Goal: Task Accomplishment & Management: Manage account settings

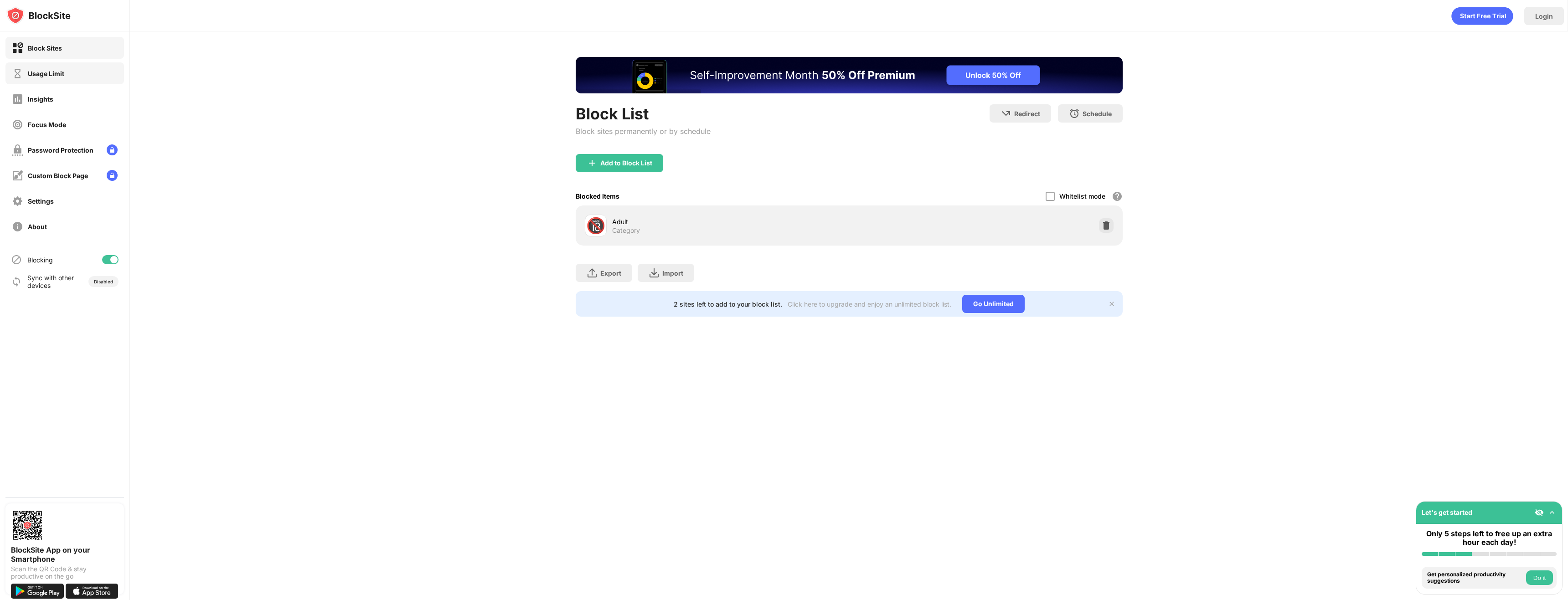
click at [94, 82] on div "Usage Limit" at bounding box center [65, 74] width 119 height 22
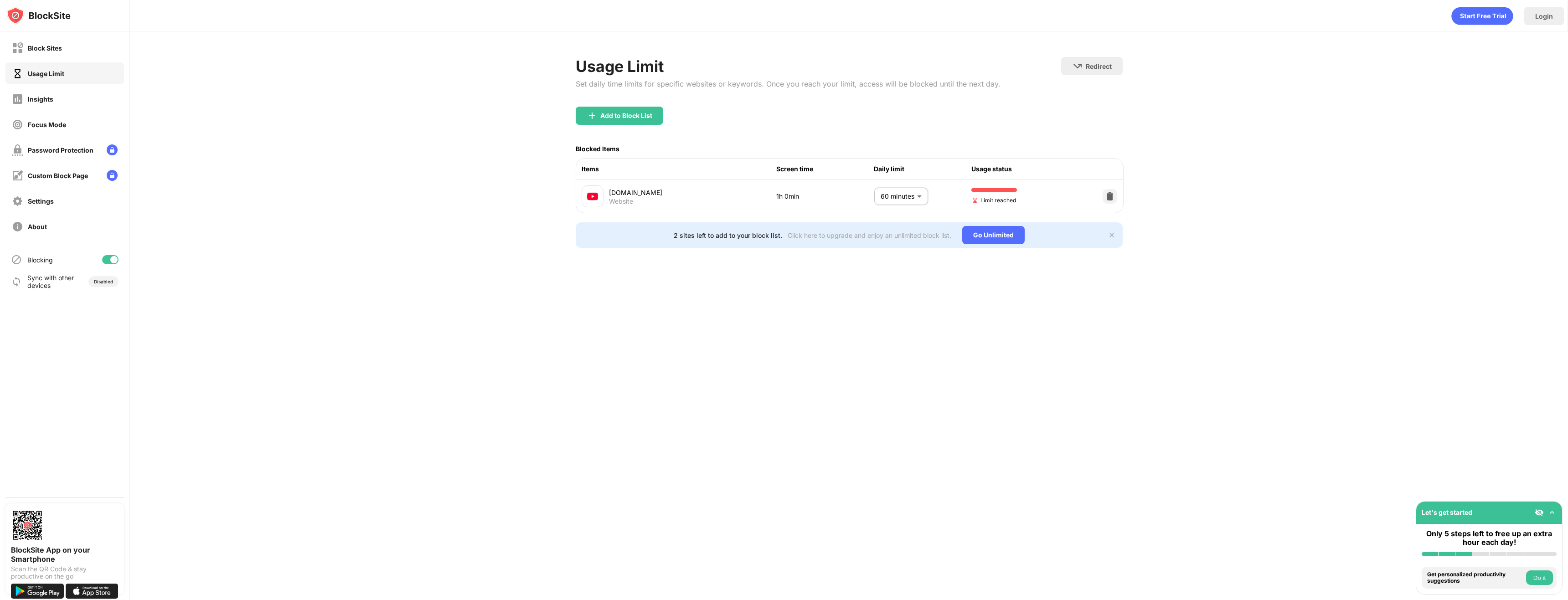
click at [94, 82] on div "Usage Limit" at bounding box center [65, 74] width 119 height 22
click at [85, 87] on div "Block Sites Usage Limit Insights Focus Mode Password Protection Custom Block Pa…" at bounding box center [65, 137] width 130 height 211
click at [66, 106] on div "Insights" at bounding box center [65, 99] width 119 height 22
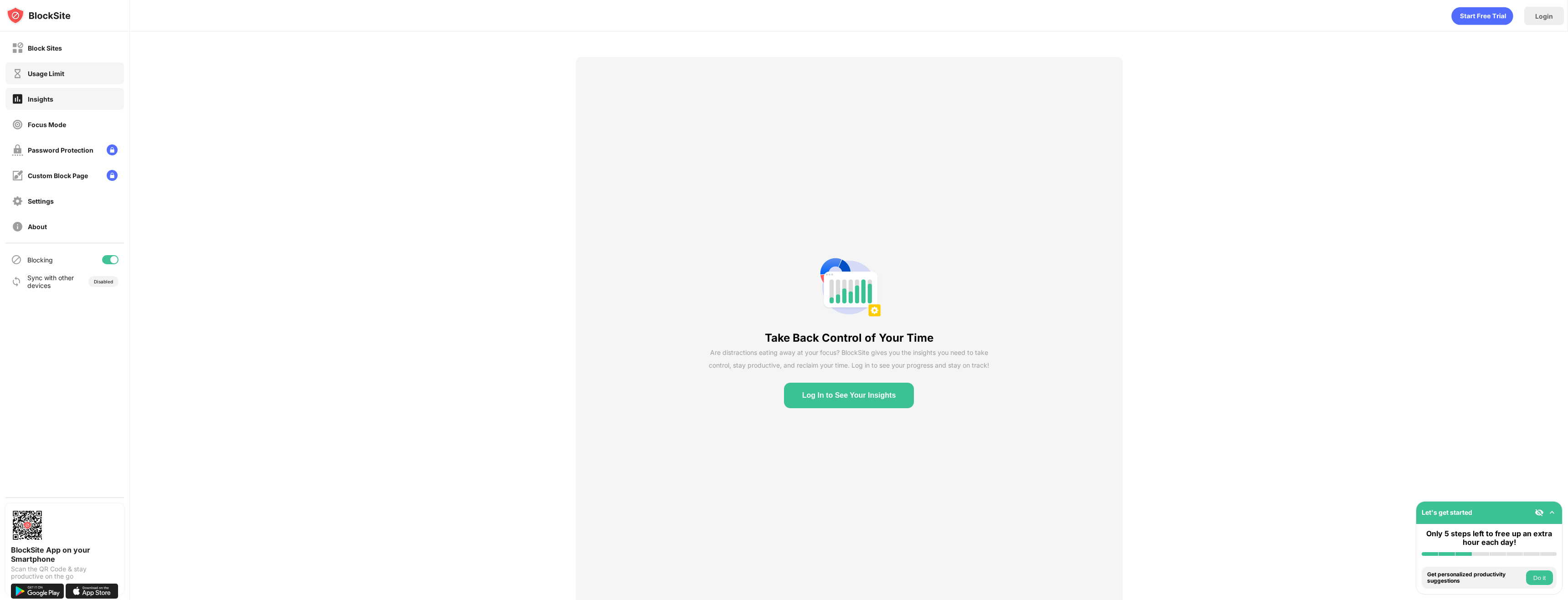
click at [106, 77] on div "Usage Limit" at bounding box center [65, 74] width 119 height 22
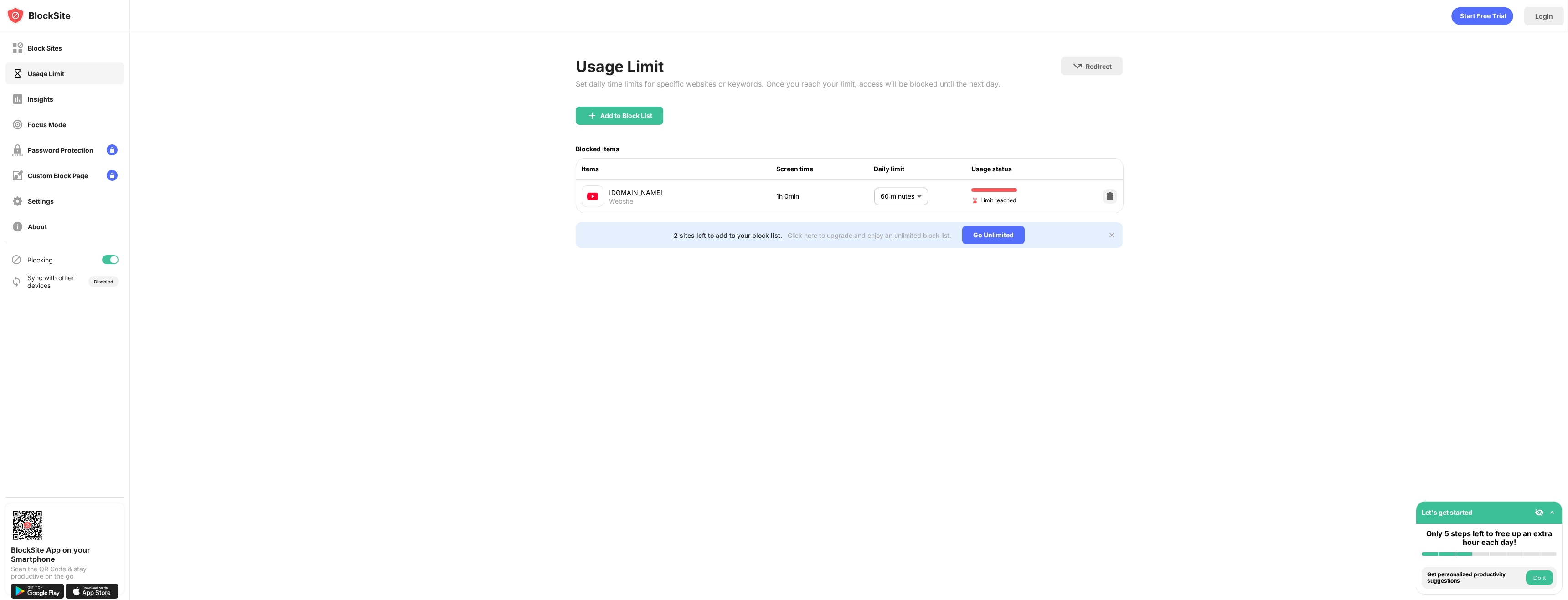
click at [912, 198] on body "Block Sites Usage Limit Insights Focus Mode Password Protection Custom Block Pa…" at bounding box center [784, 300] width 1568 height 600
click at [419, 162] on div at bounding box center [784, 300] width 1568 height 600
click at [913, 190] on body "Block Sites Usage Limit Insights Focus Mode Password Protection Custom Block Pa…" at bounding box center [784, 300] width 1568 height 600
click at [881, 248] on p "55 minutes" at bounding box center [894, 246] width 46 height 10
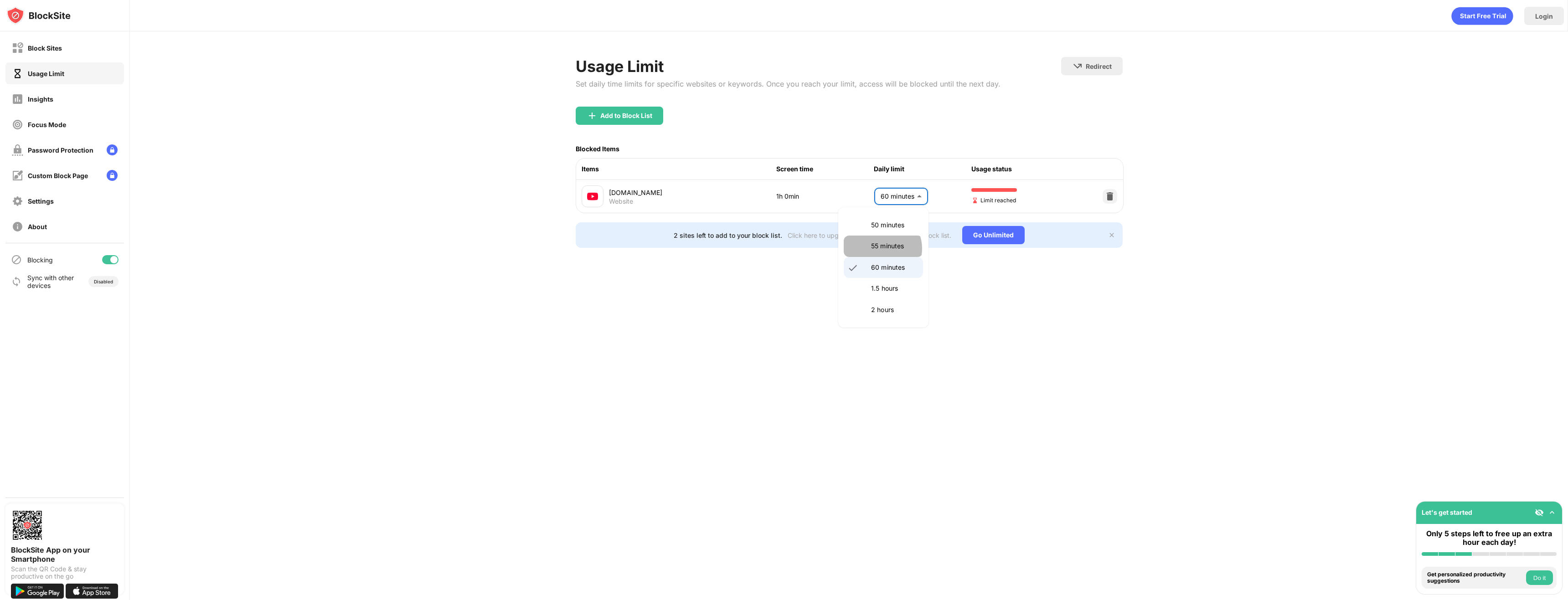
type input "**"
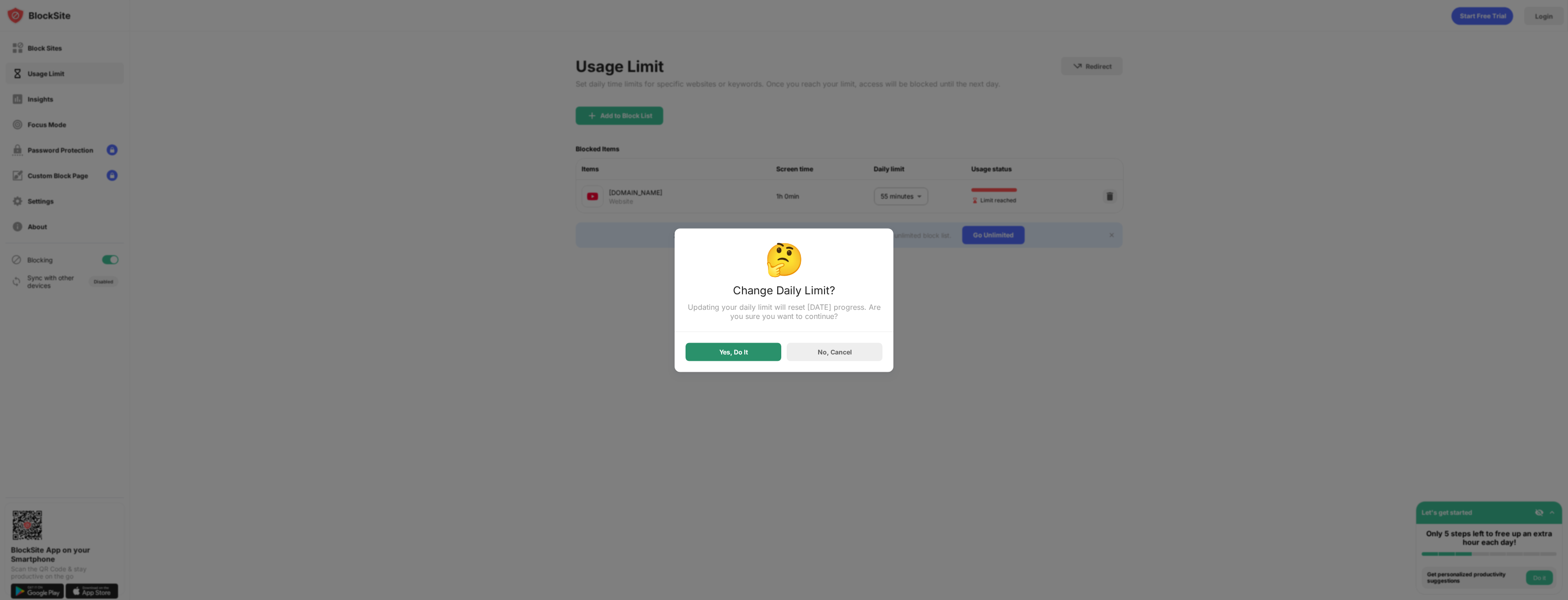
click at [703, 354] on div "Yes, Do It" at bounding box center [733, 352] width 96 height 18
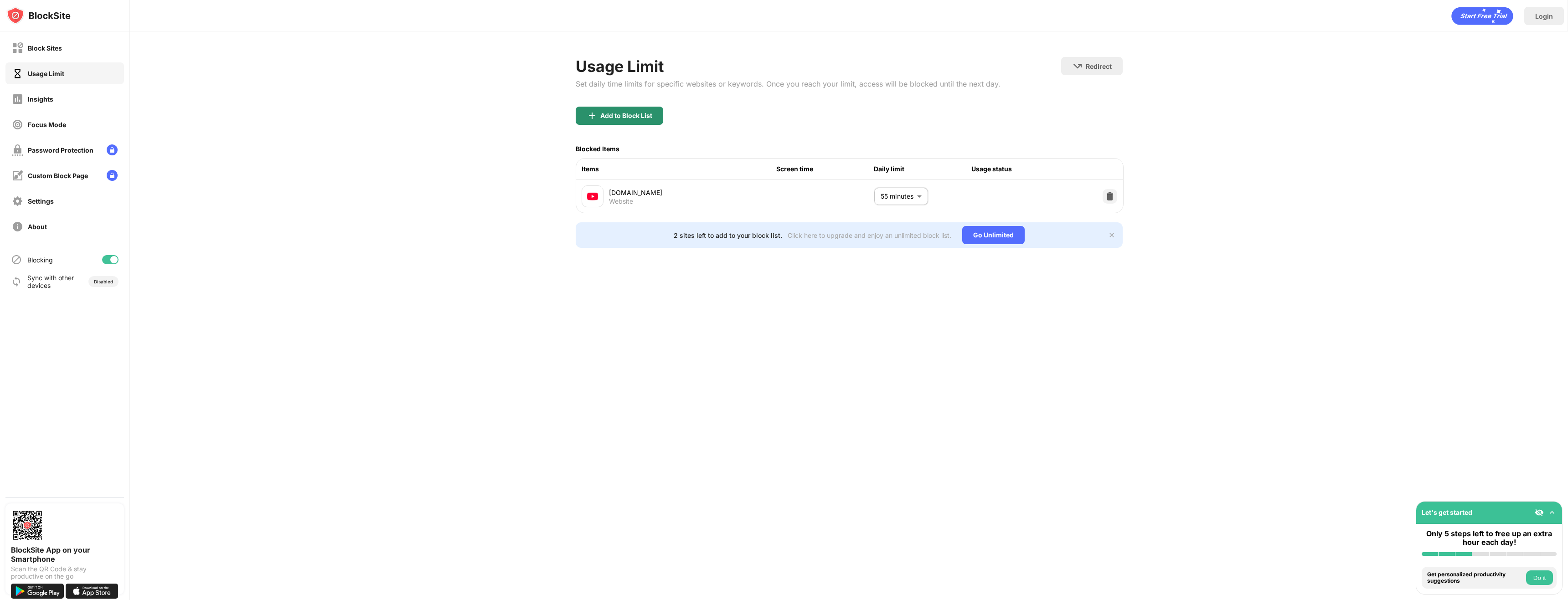
click at [643, 115] on div "Add to Block List" at bounding box center [626, 116] width 52 height 7
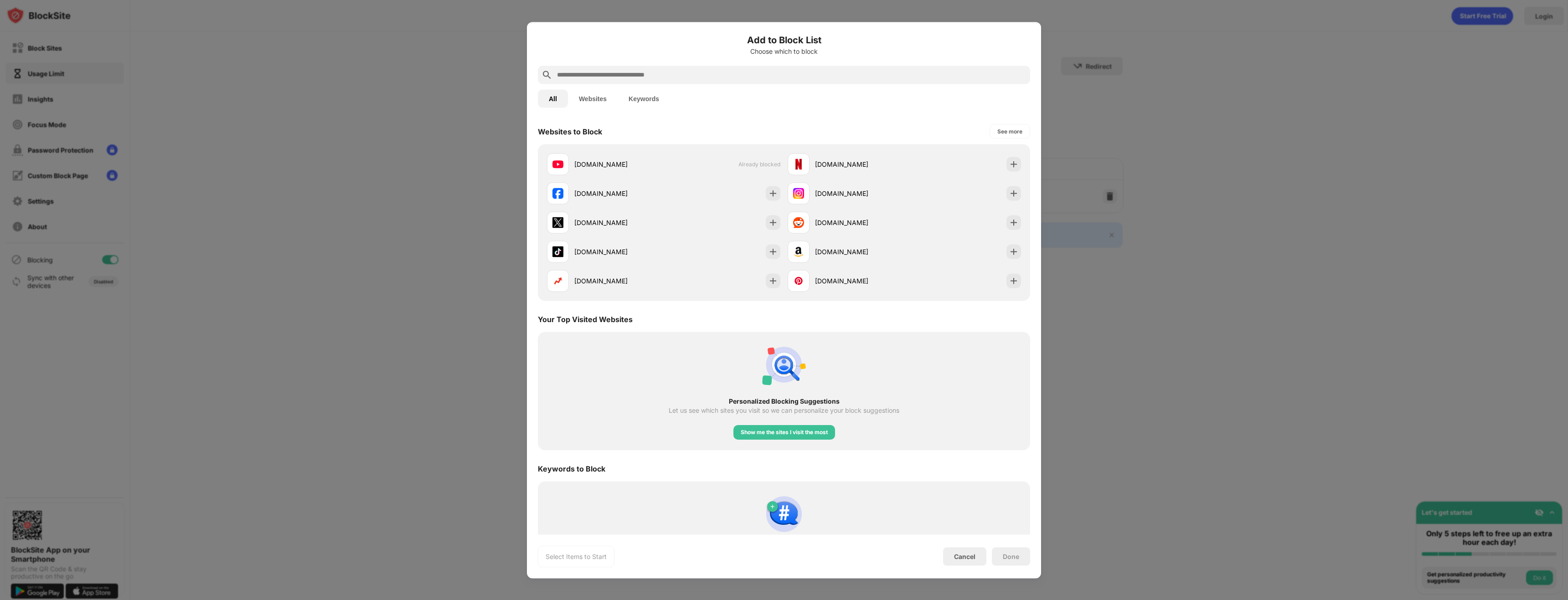
click at [605, 102] on button "Websites" at bounding box center [593, 99] width 50 height 18
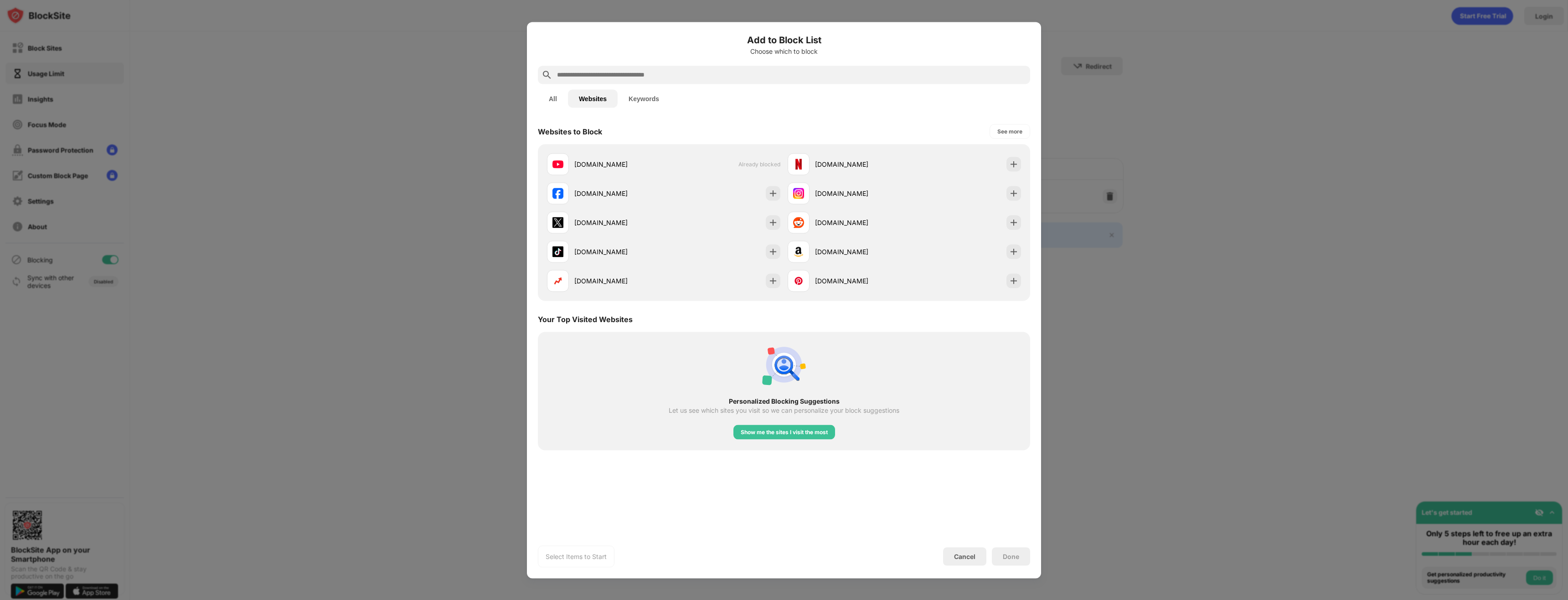
click at [553, 100] on button "All" at bounding box center [553, 99] width 30 height 18
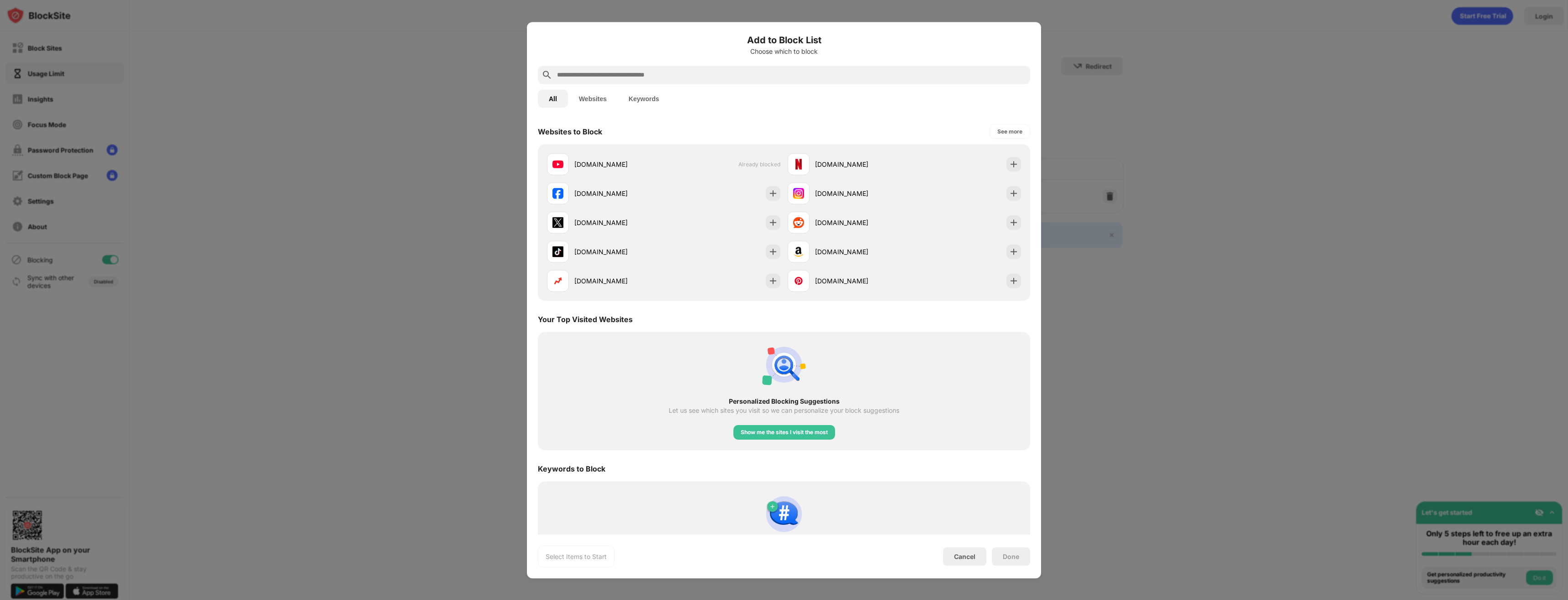
click at [769, 72] on input "text" at bounding box center [791, 75] width 471 height 11
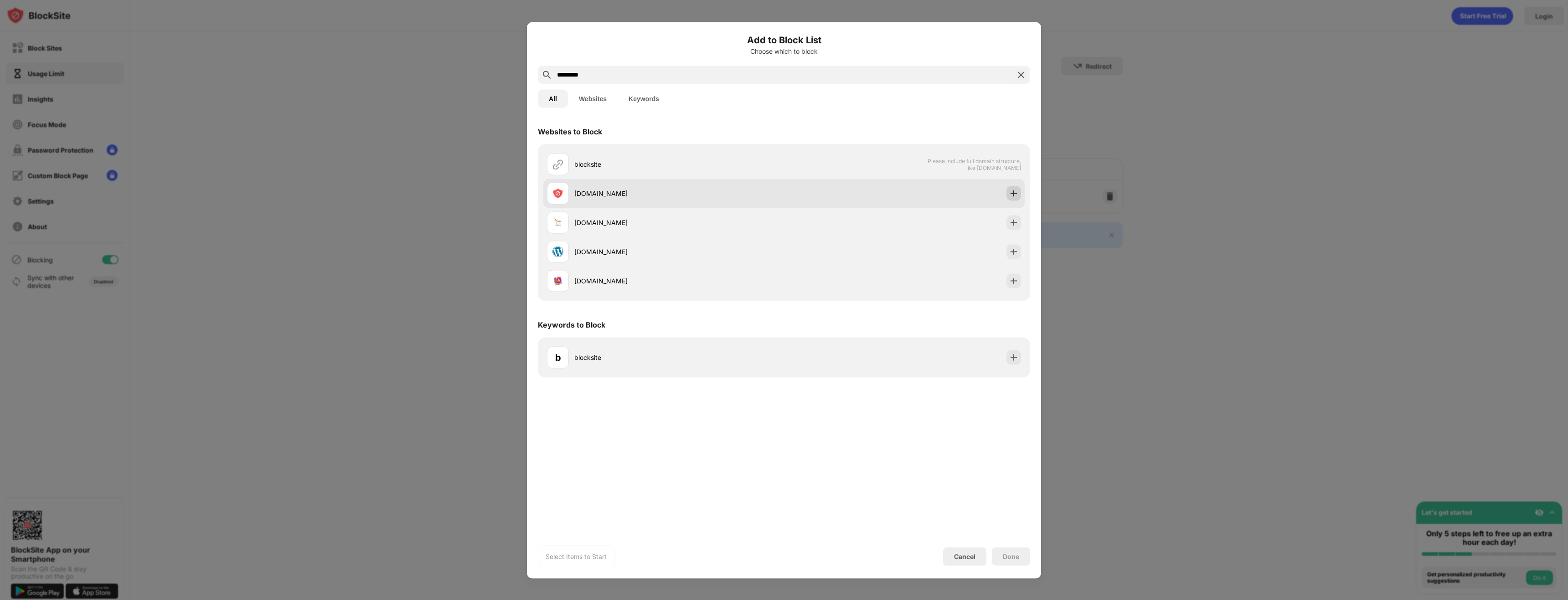
click at [1017, 194] on img at bounding box center [1013, 193] width 9 height 9
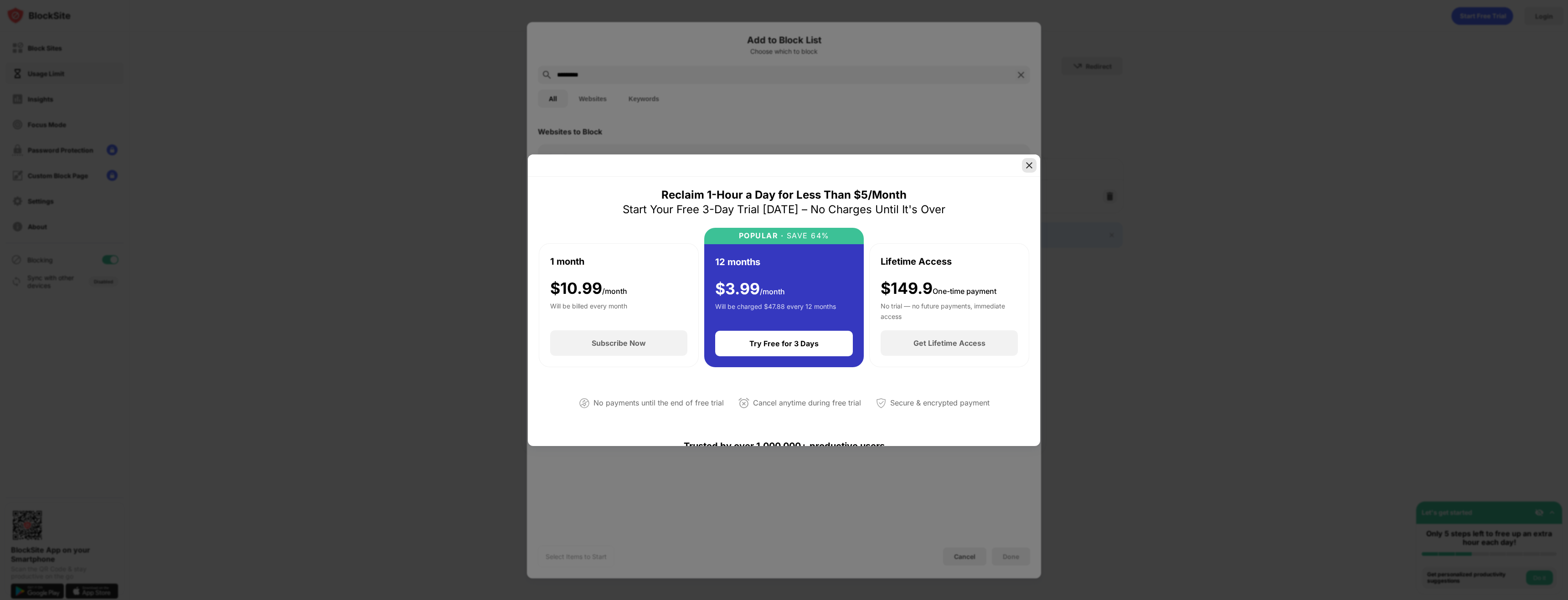
click at [1029, 164] on img at bounding box center [1029, 165] width 9 height 9
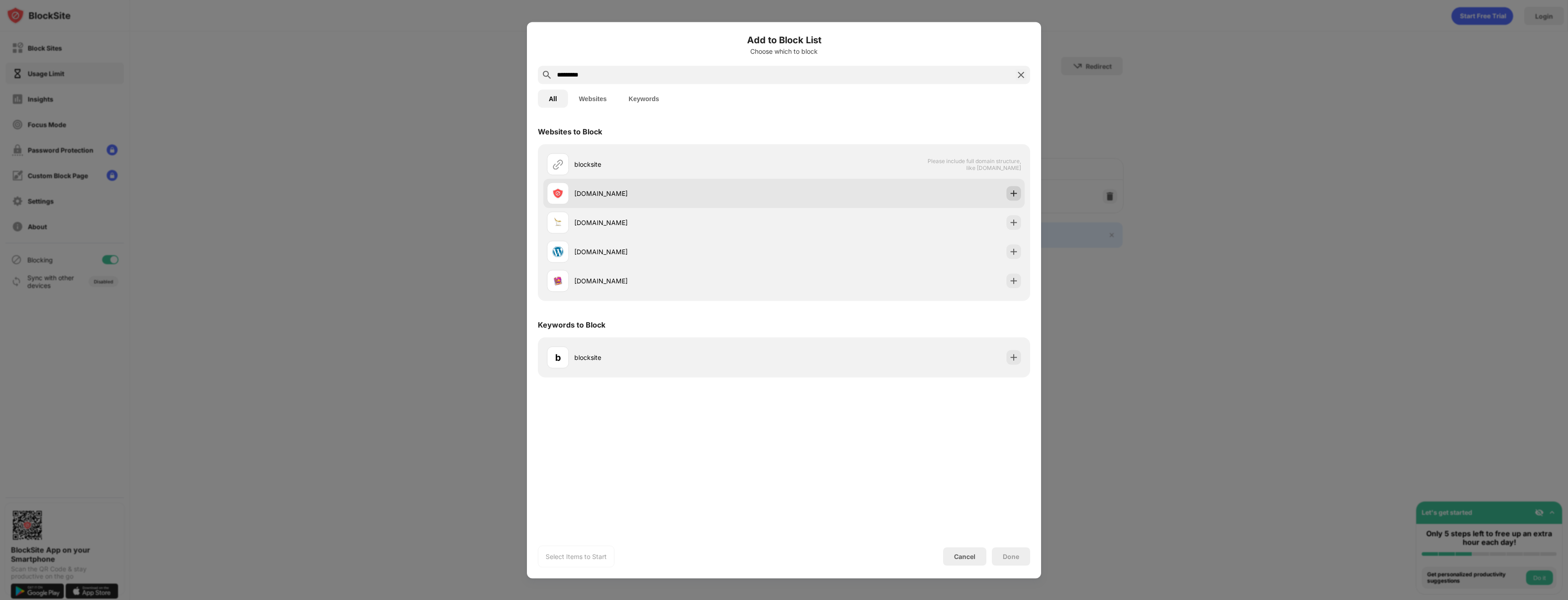
click at [1009, 192] on img at bounding box center [1013, 193] width 9 height 9
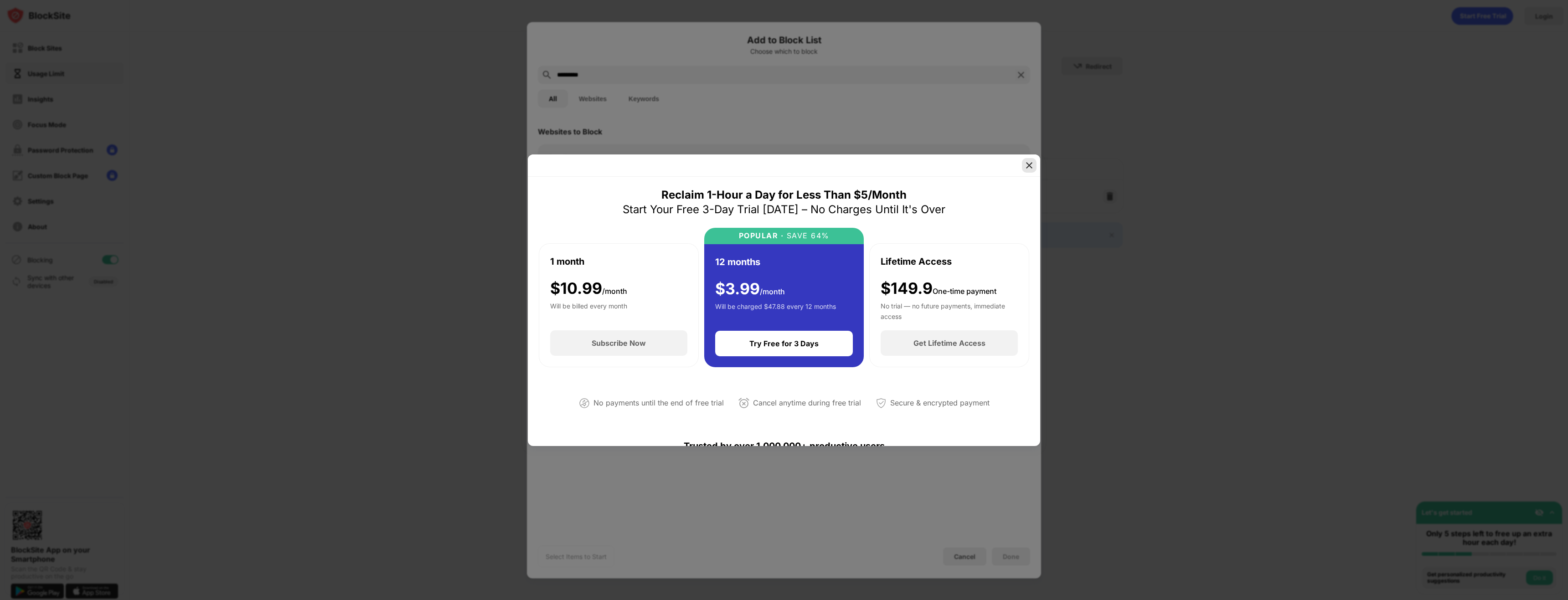
click at [1024, 169] on img at bounding box center [1029, 165] width 9 height 9
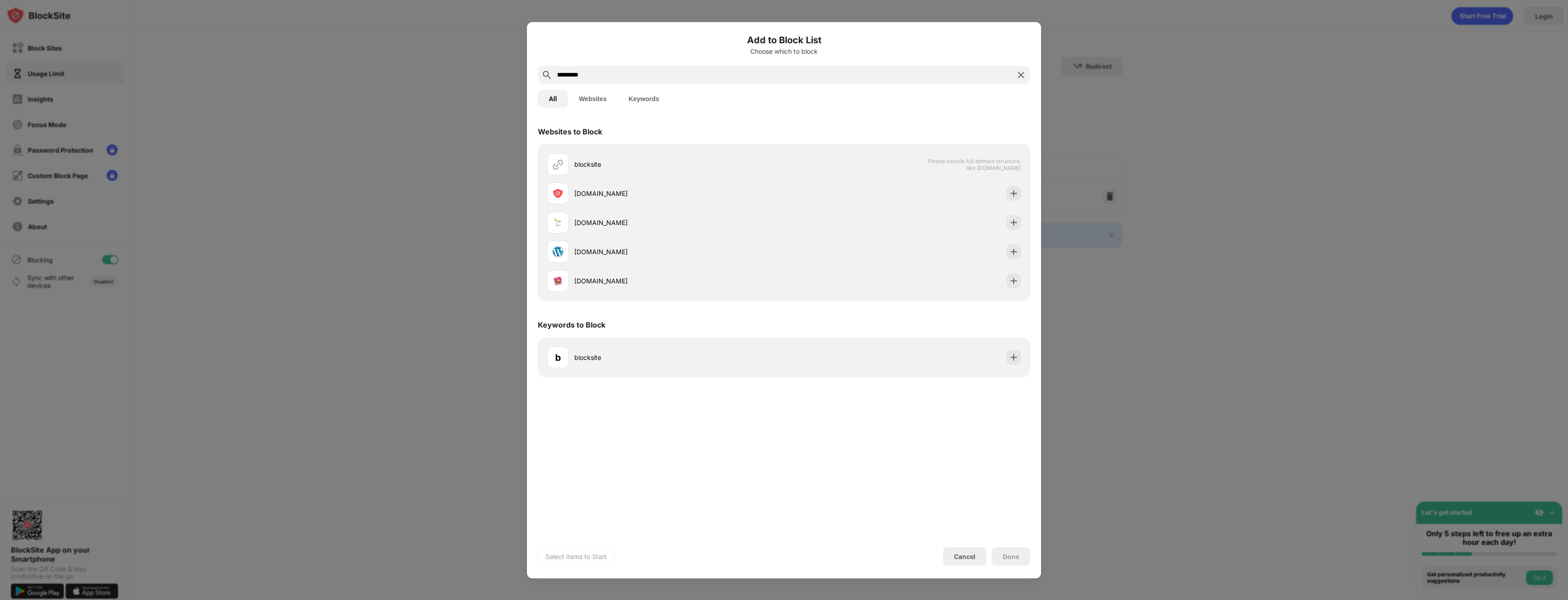
click at [658, 77] on input "*********" at bounding box center [784, 75] width 456 height 11
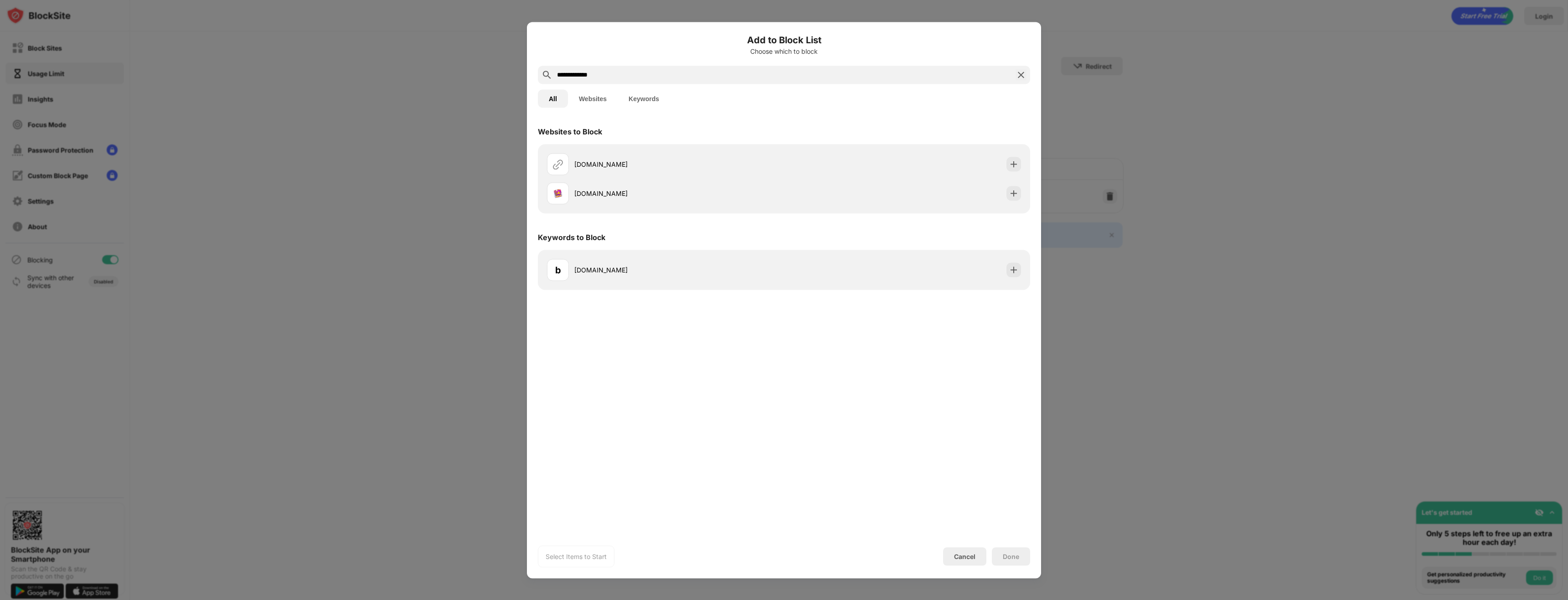
click at [618, 80] on input "**********" at bounding box center [784, 75] width 456 height 11
click at [1010, 165] on img at bounding box center [1013, 164] width 9 height 9
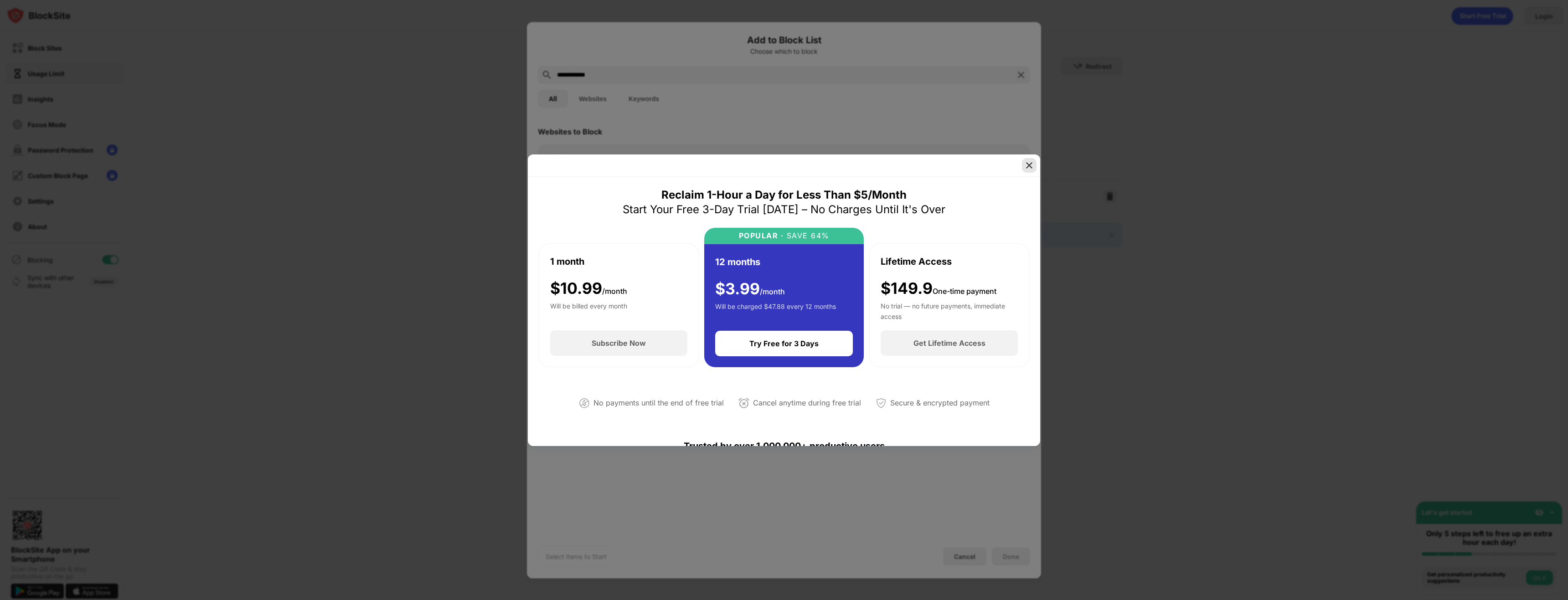
click at [1026, 167] on img at bounding box center [1029, 165] width 9 height 9
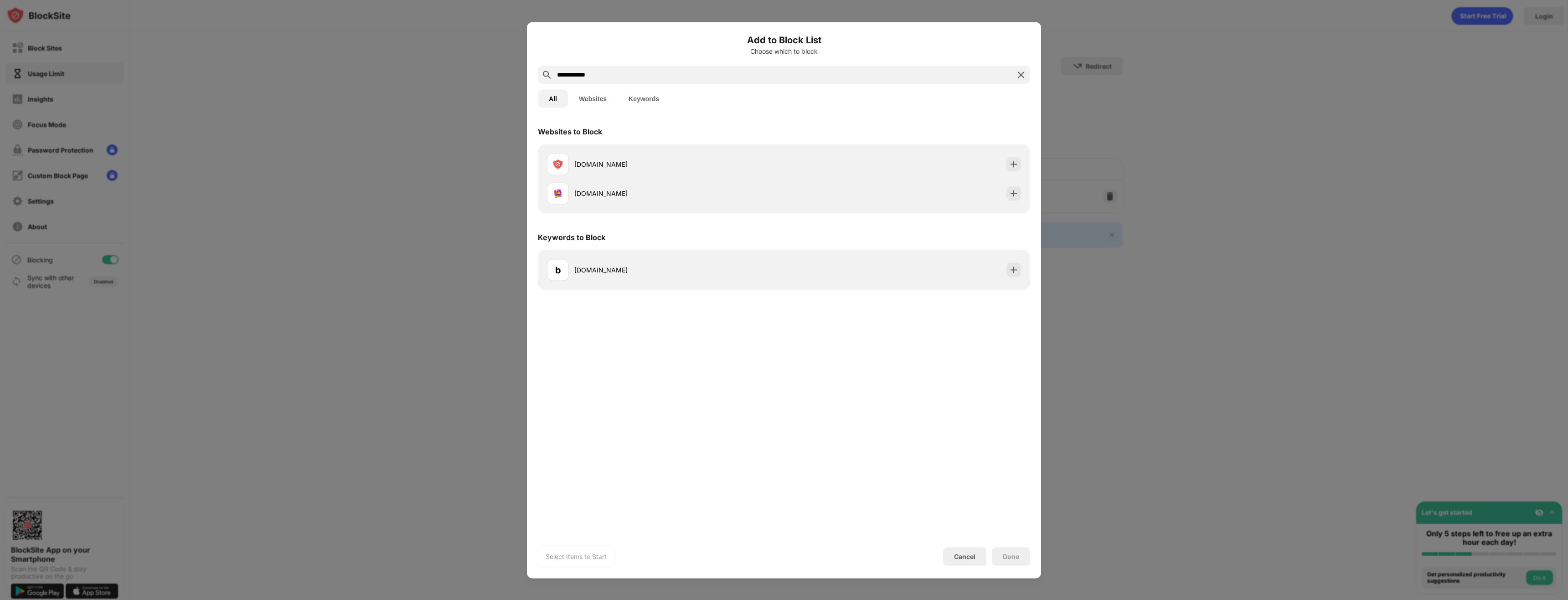
click at [639, 105] on button "Keywords" at bounding box center [644, 99] width 52 height 18
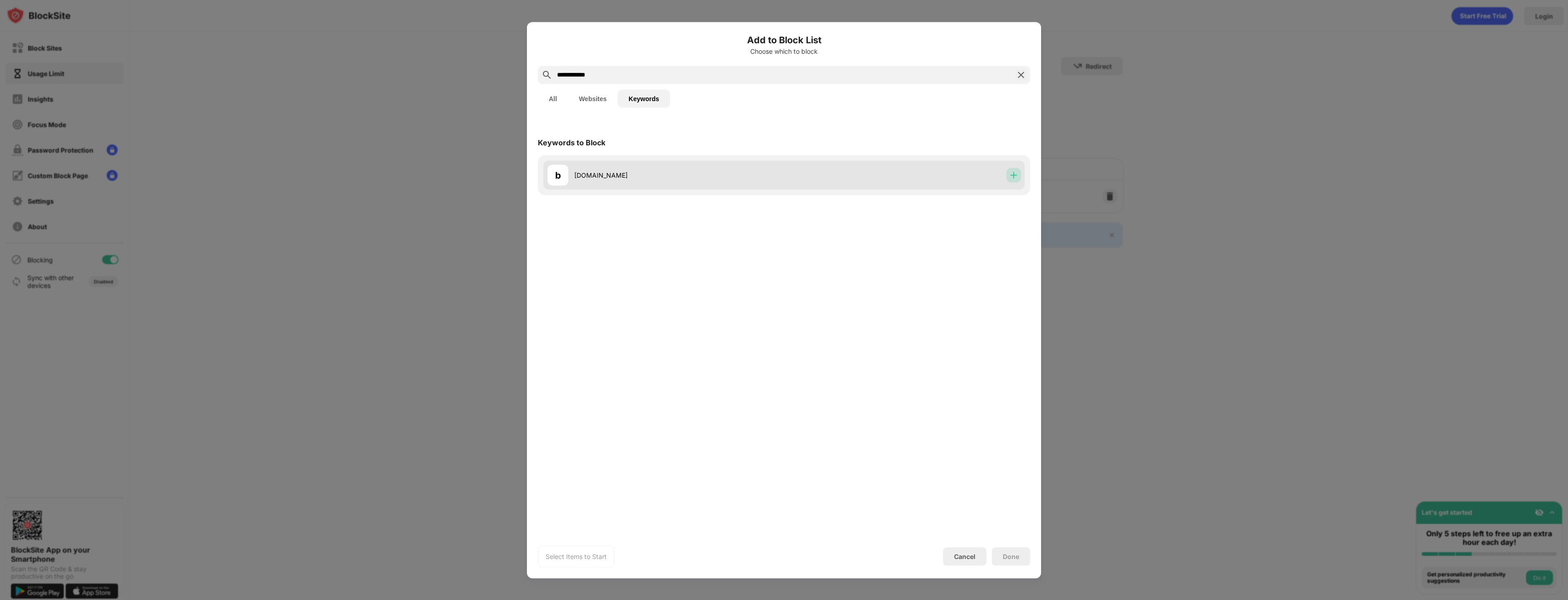
click at [1012, 178] on img at bounding box center [1013, 175] width 9 height 9
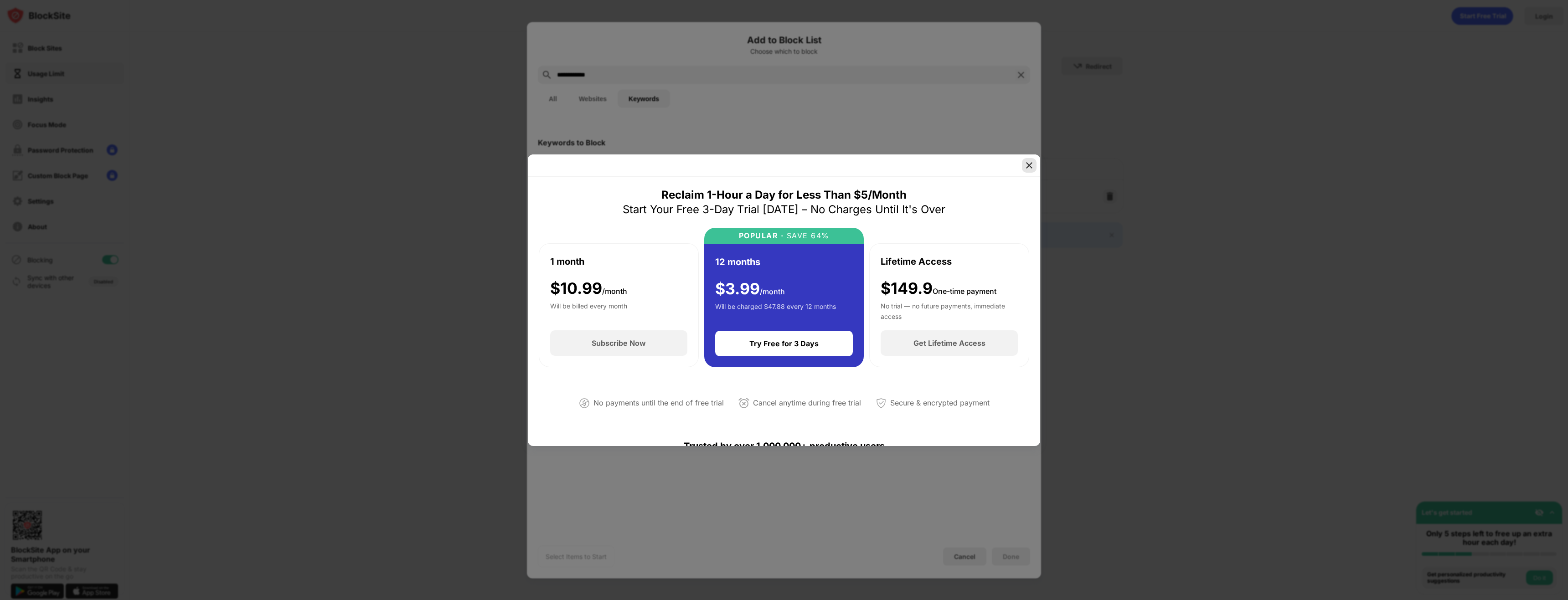
click at [1029, 172] on div at bounding box center [1029, 166] width 15 height 15
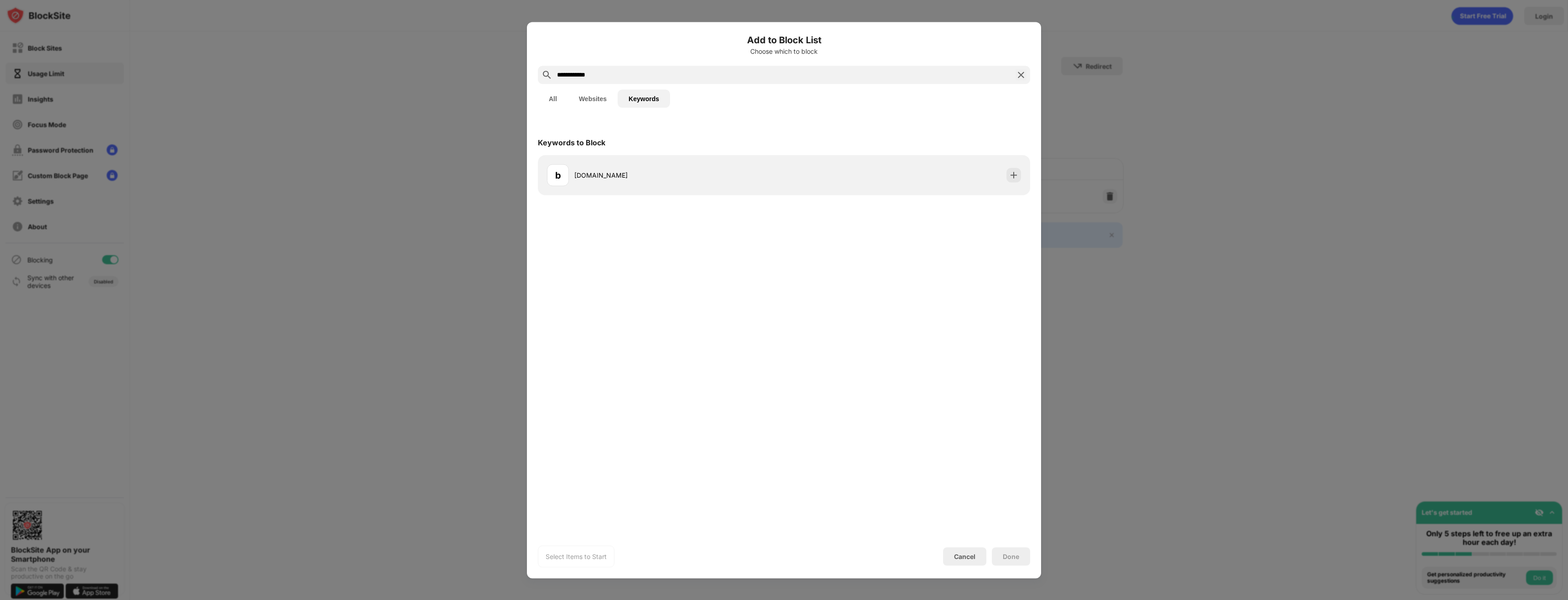
drag, startPoint x: 603, startPoint y: 72, endPoint x: 570, endPoint y: 67, distance: 33.4
click at [570, 67] on div "**********" at bounding box center [784, 75] width 492 height 18
click at [1010, 184] on div "b block" at bounding box center [784, 175] width 481 height 29
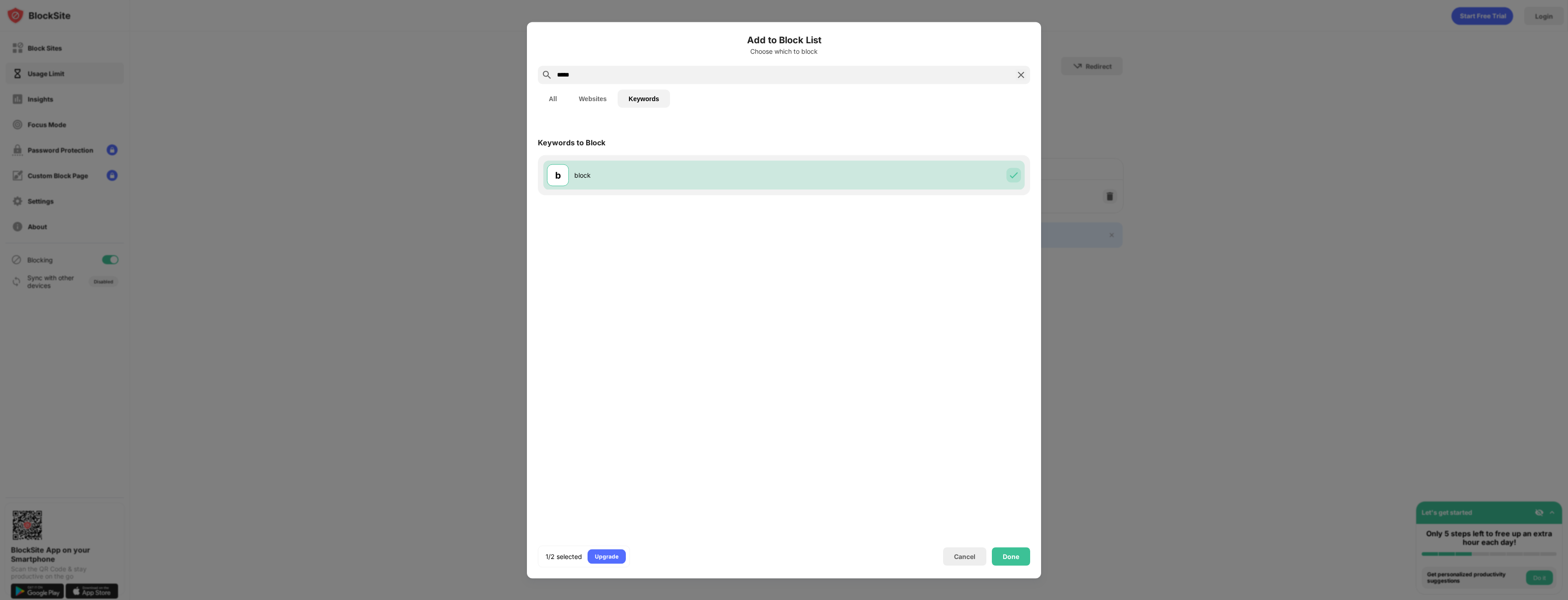
click at [659, 78] on input "*****" at bounding box center [784, 75] width 456 height 11
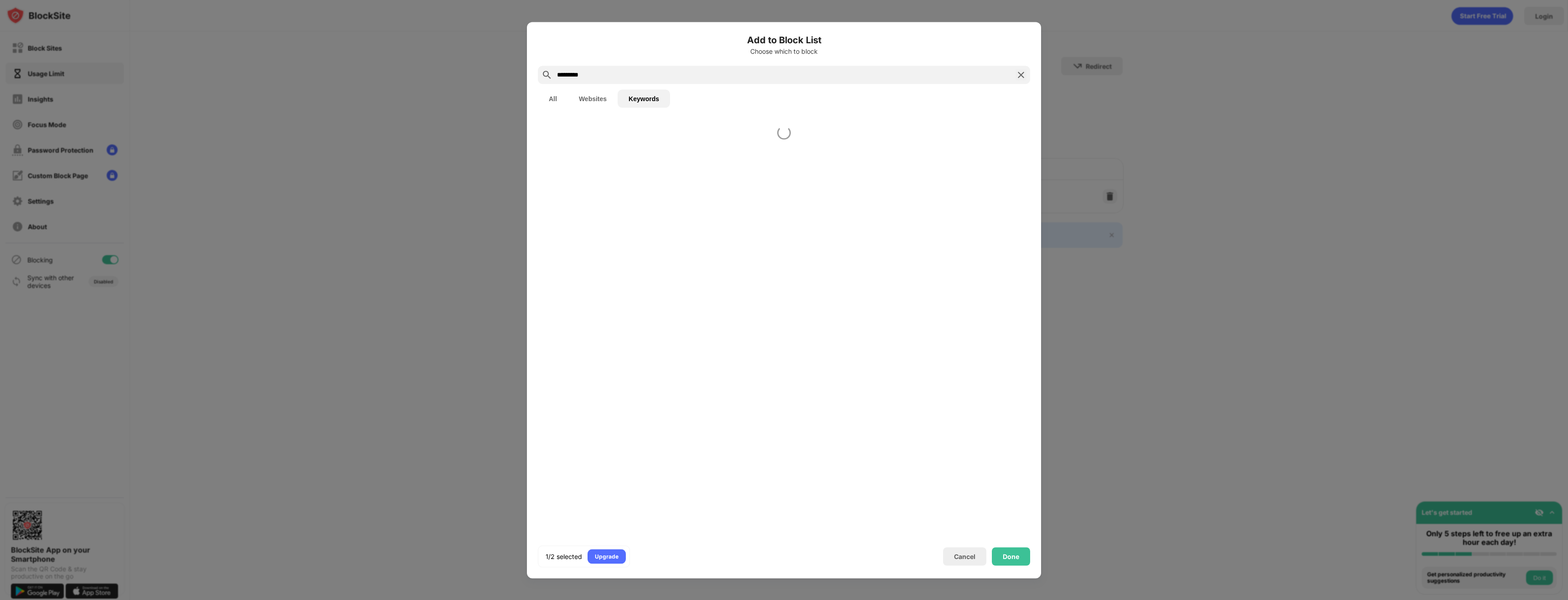
type input "*********"
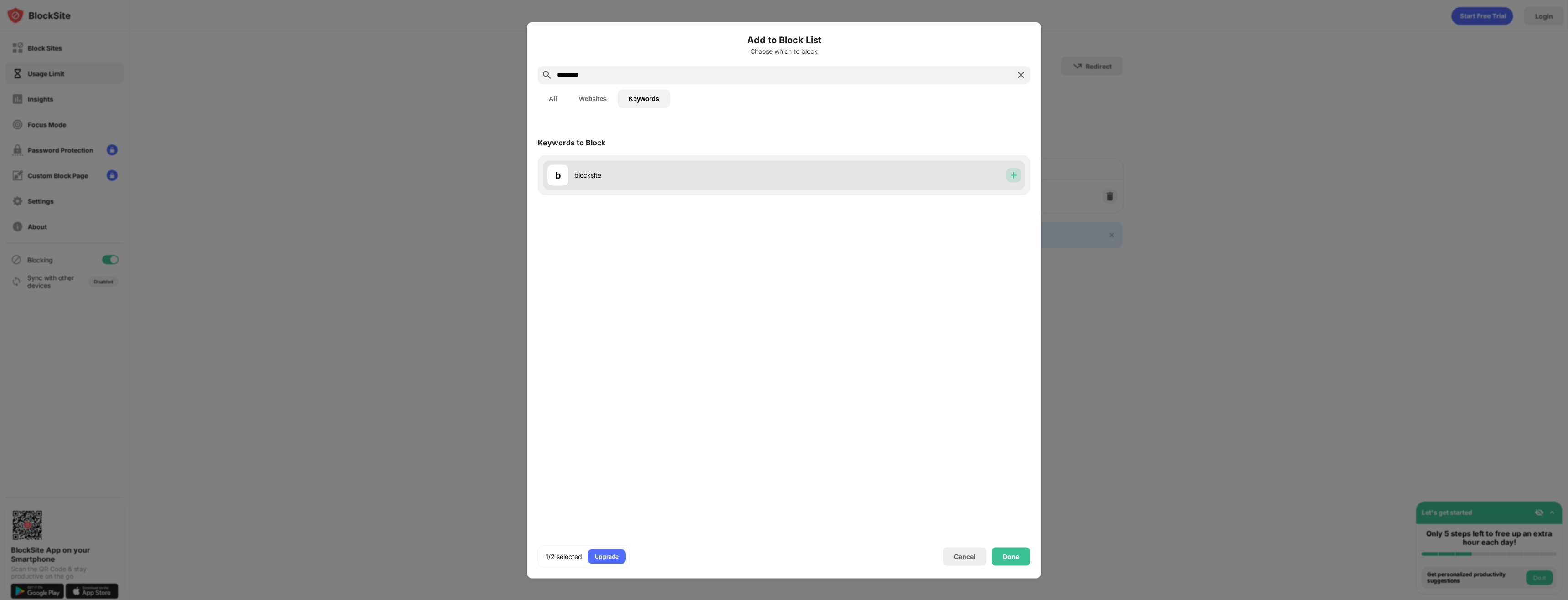
click at [1007, 173] on div at bounding box center [1013, 175] width 15 height 15
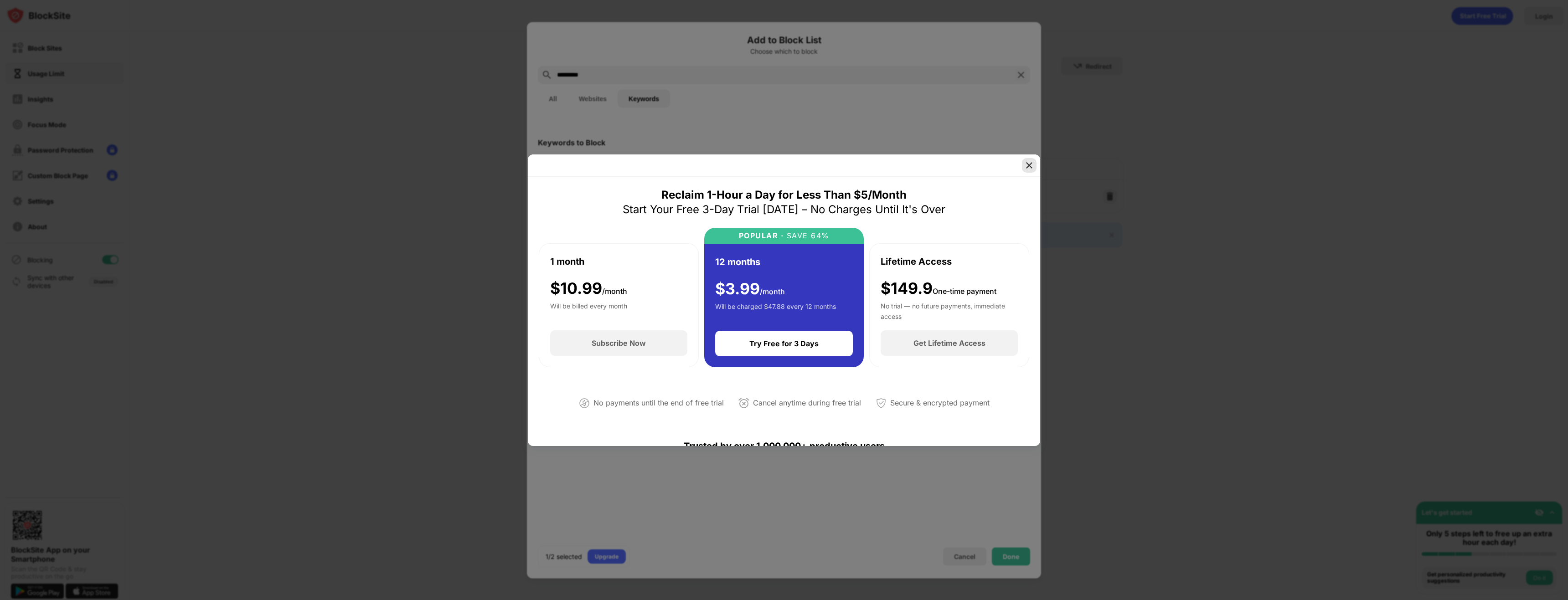
click at [1023, 167] on div at bounding box center [1029, 166] width 15 height 15
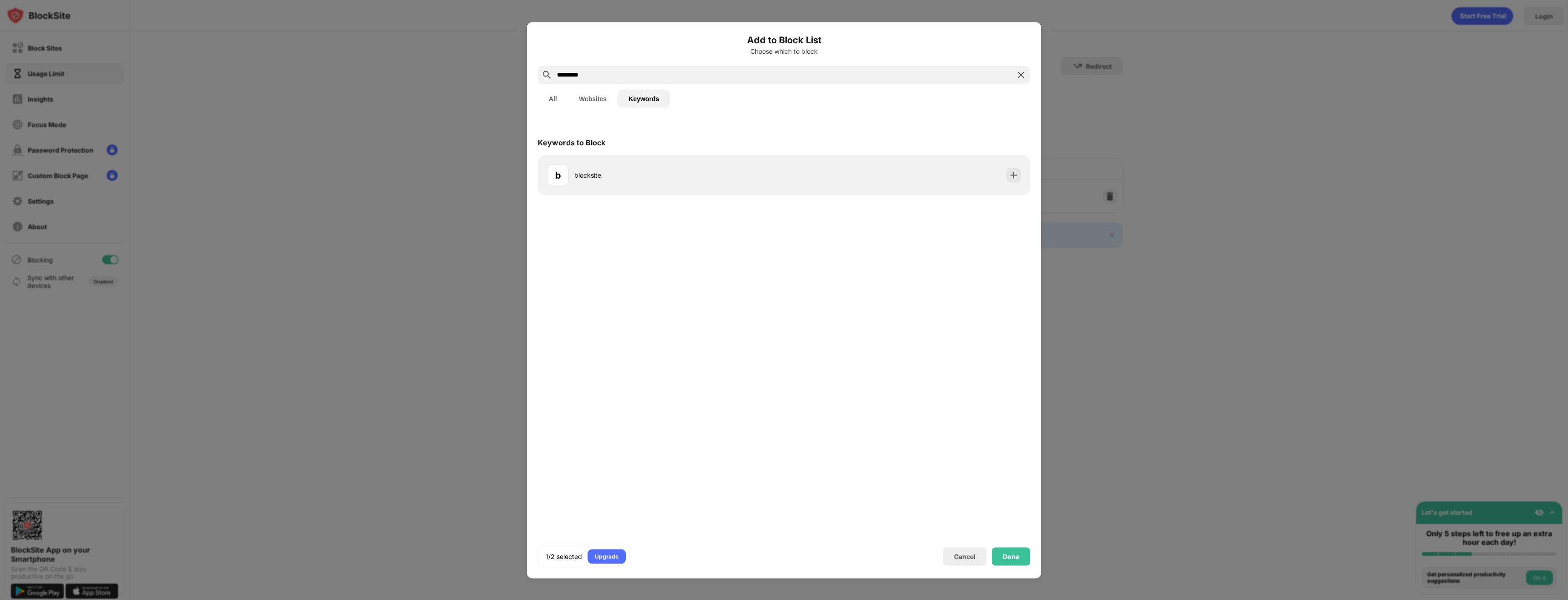
click at [540, 96] on button "All" at bounding box center [553, 99] width 30 height 18
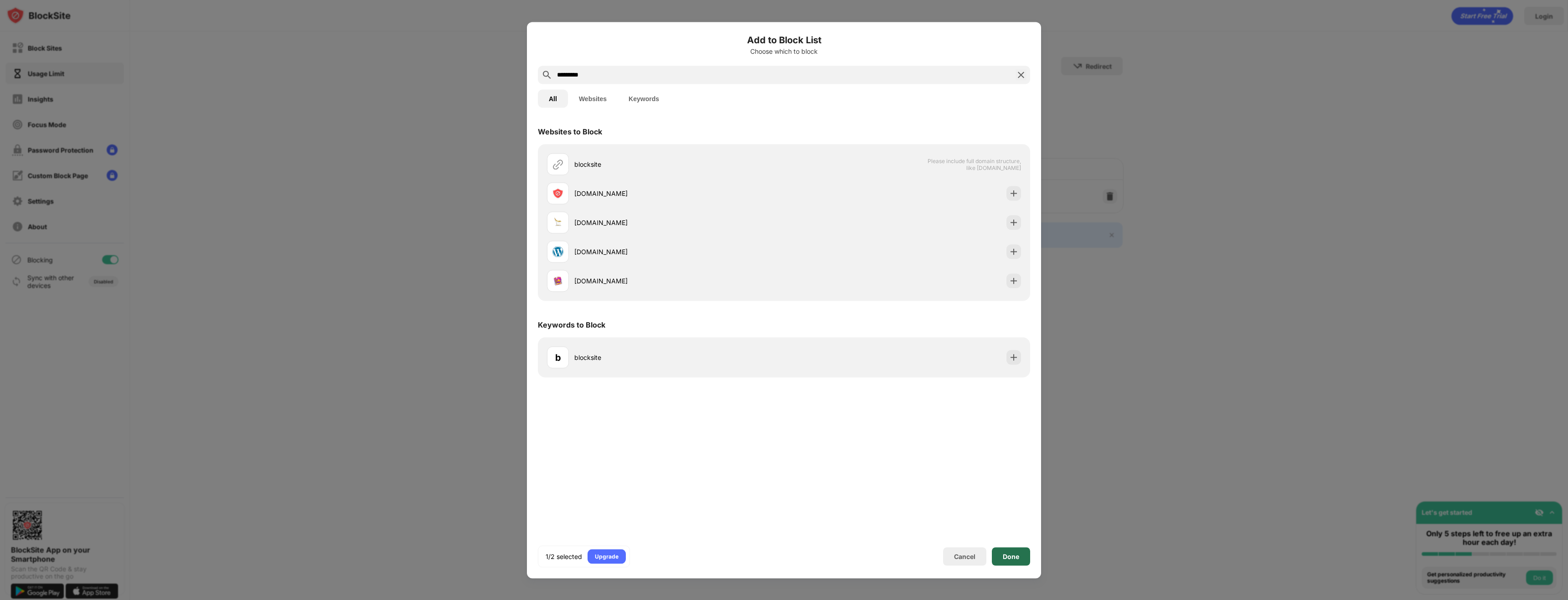
click at [1010, 551] on div "Done" at bounding box center [1010, 556] width 38 height 18
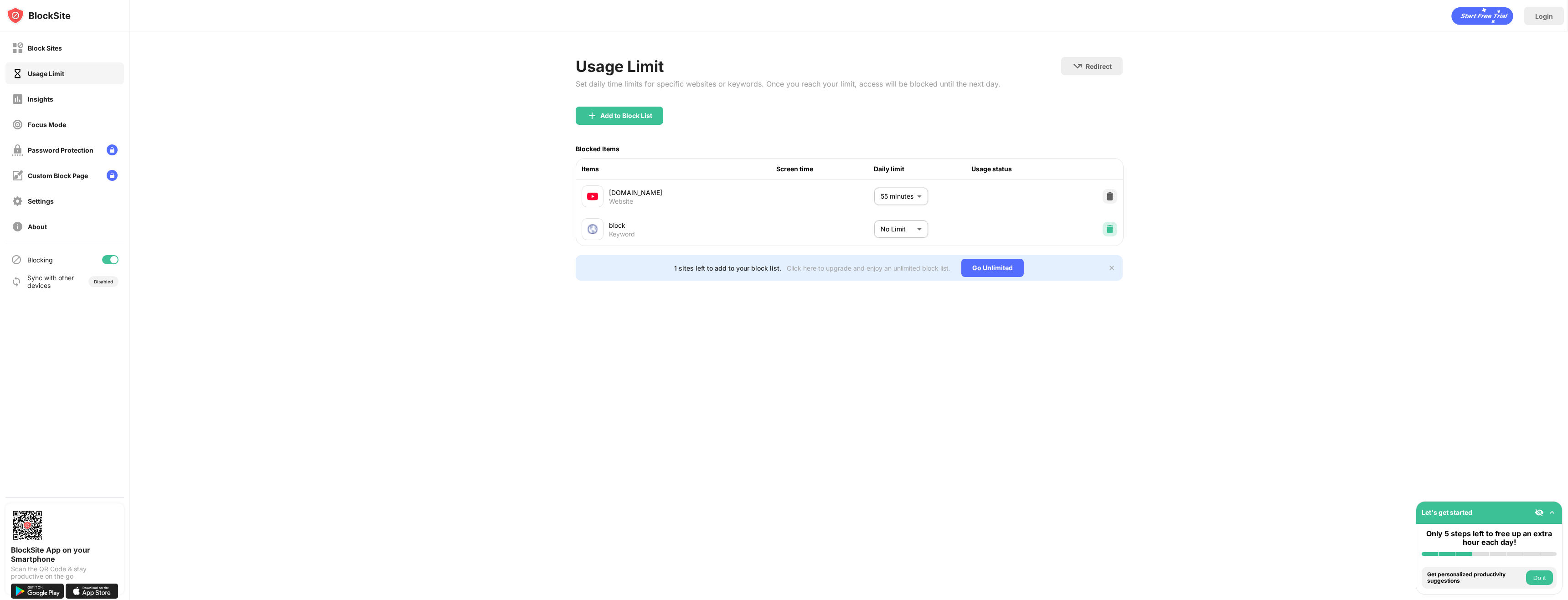
click at [1108, 232] on img at bounding box center [1110, 229] width 9 height 9
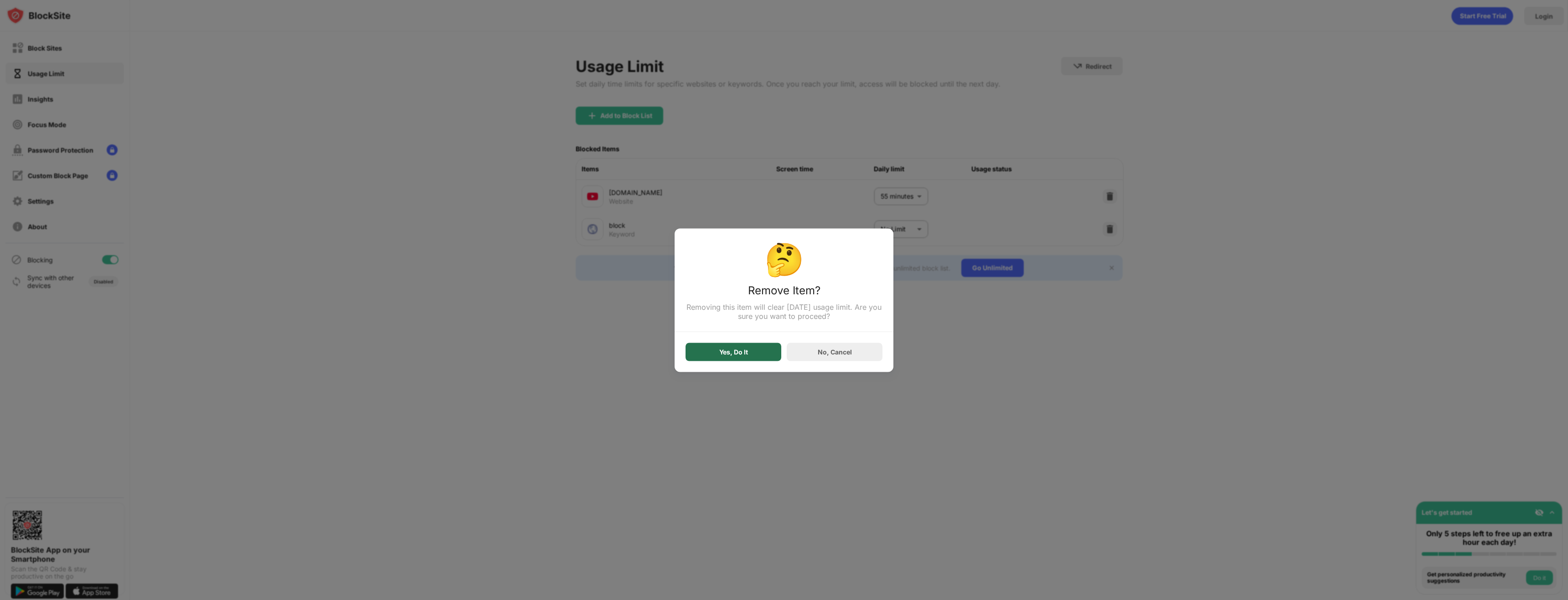
click at [719, 355] on div "Yes, Do It" at bounding box center [733, 352] width 29 height 7
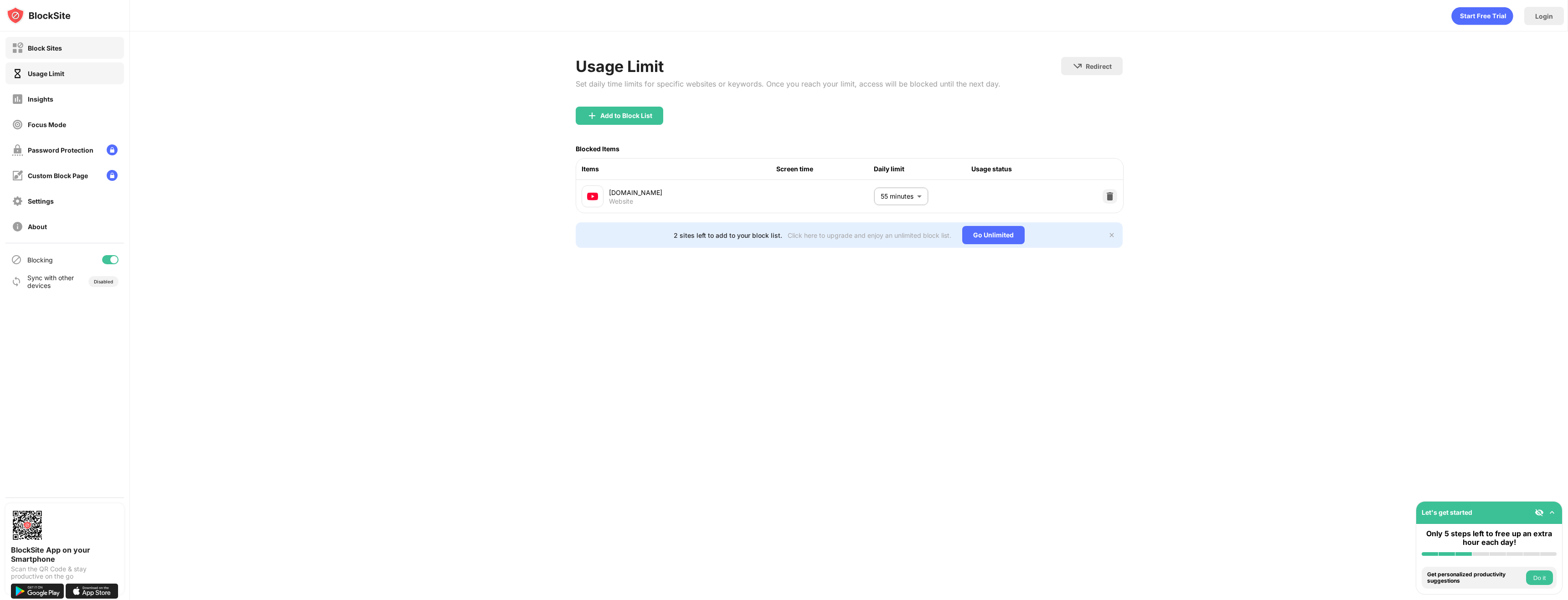
click at [66, 57] on div "Block Sites" at bounding box center [65, 48] width 119 height 22
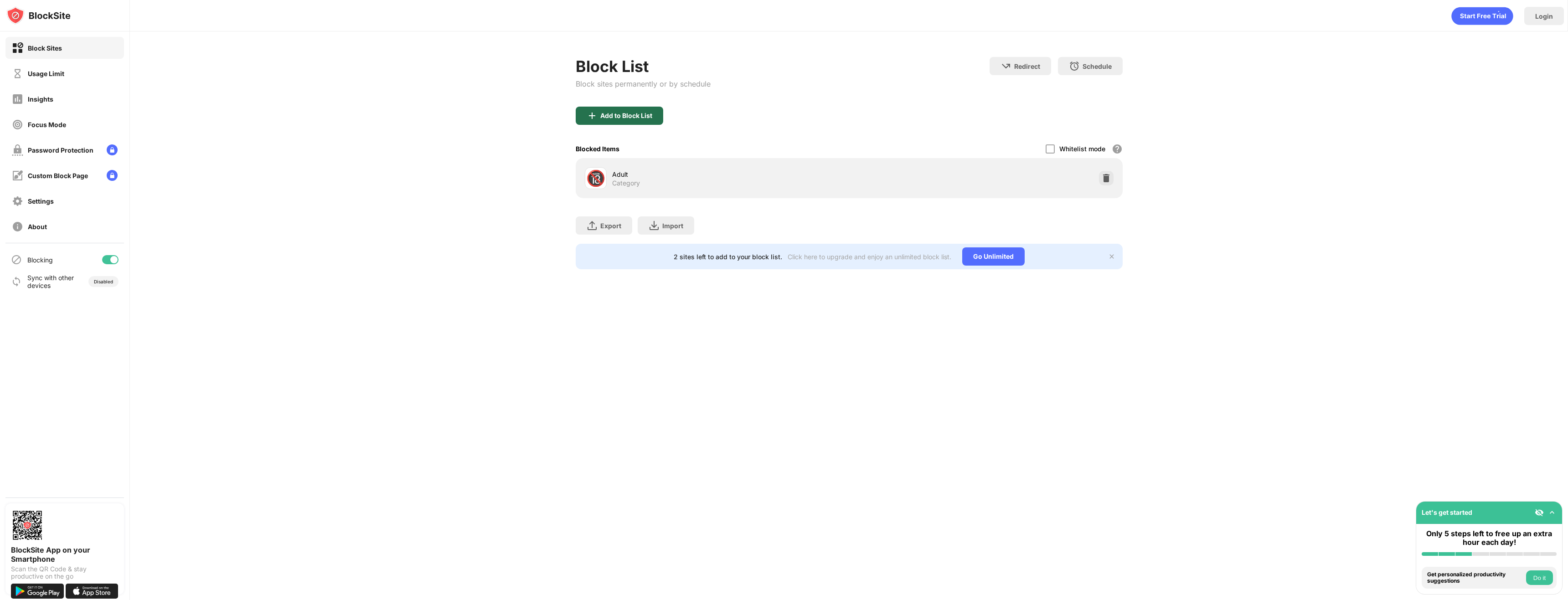
click at [621, 114] on div "Add to Block List" at bounding box center [626, 116] width 52 height 7
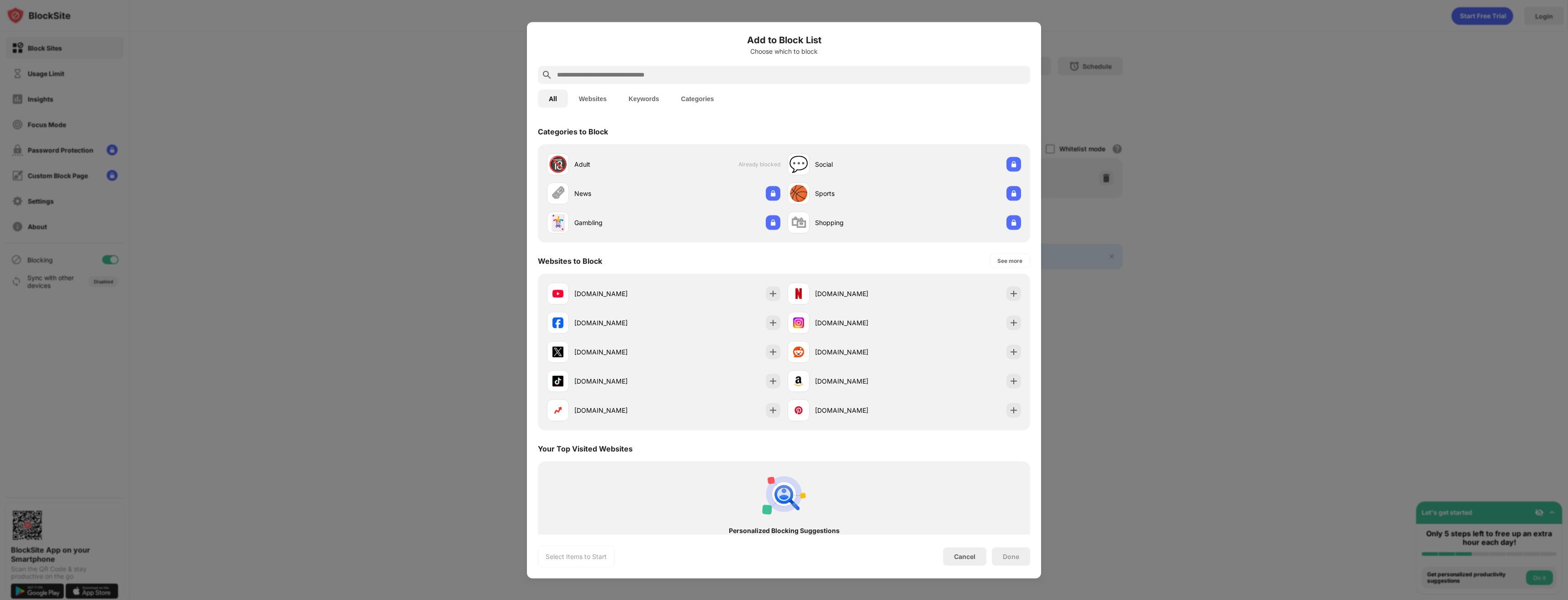
click at [589, 99] on button "Websites" at bounding box center [593, 99] width 50 height 18
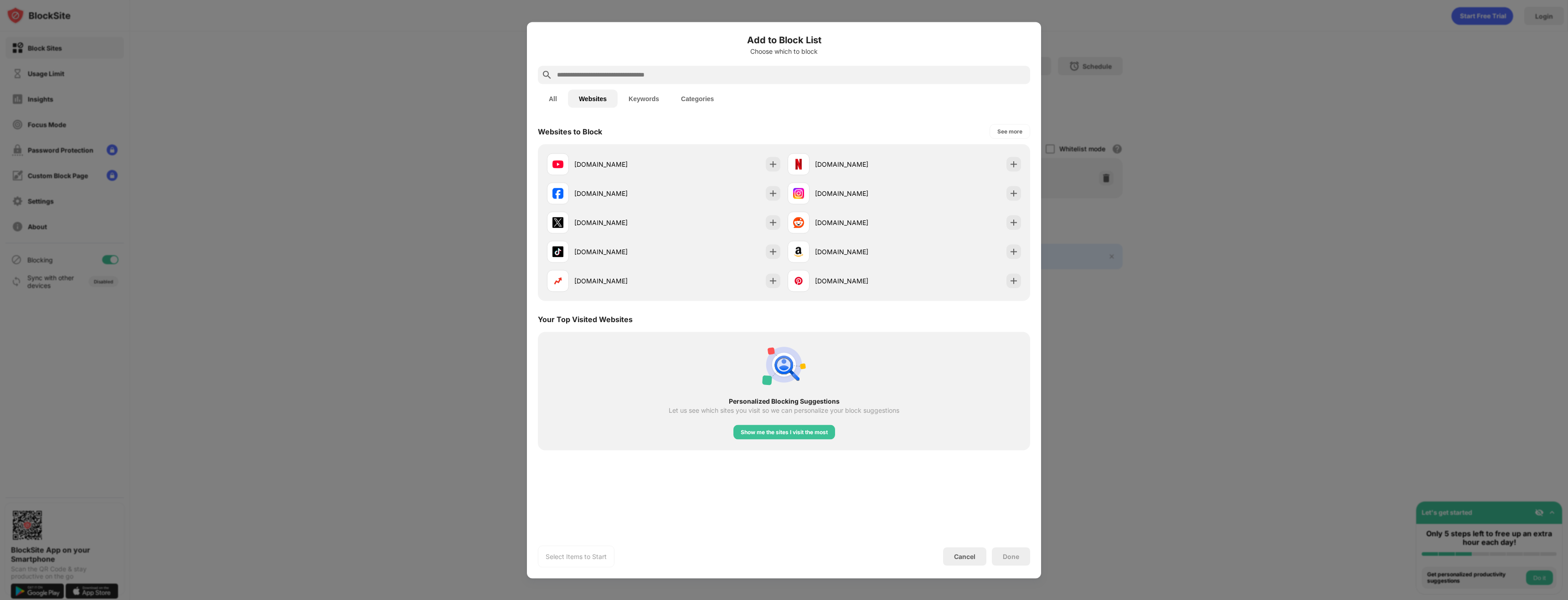
click at [607, 74] on input "text" at bounding box center [791, 75] width 471 height 11
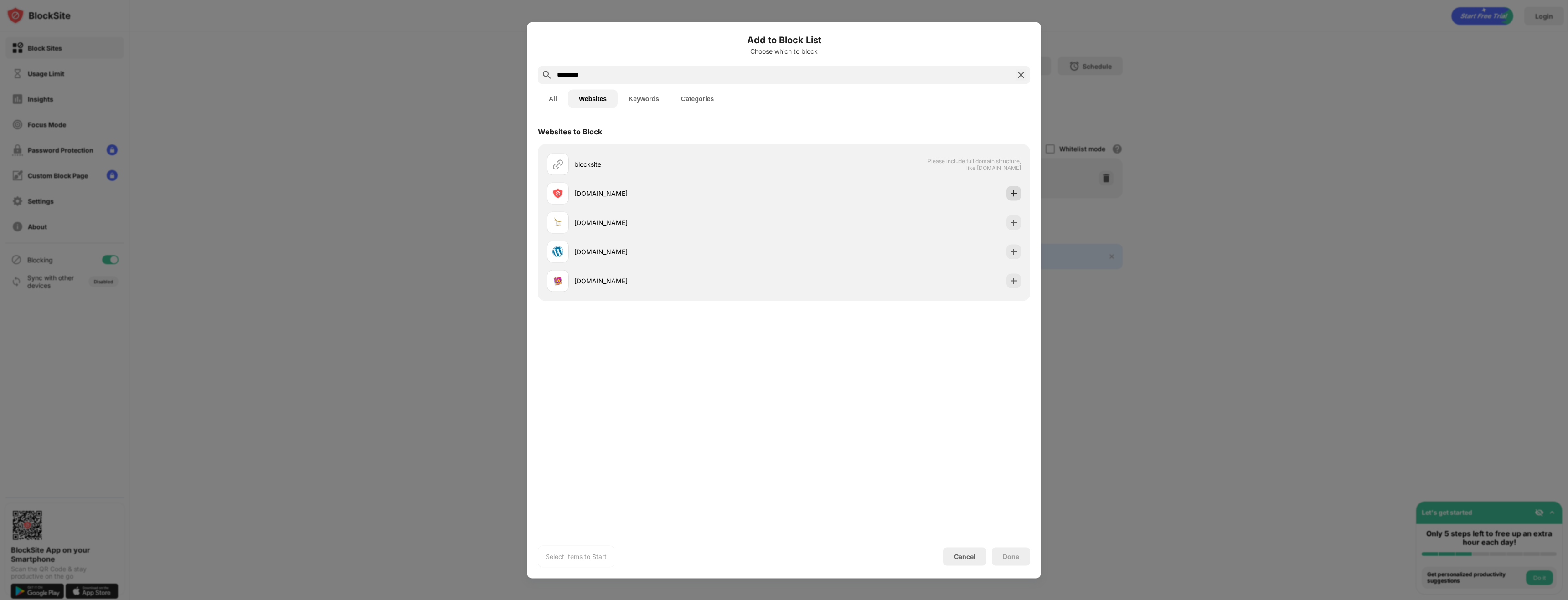
click at [1027, 195] on div "blocksite Please include full domain structure, like [DOMAIN_NAME] [DOMAIN_NAME…" at bounding box center [784, 223] width 492 height 157
click at [1011, 192] on img at bounding box center [1013, 193] width 9 height 9
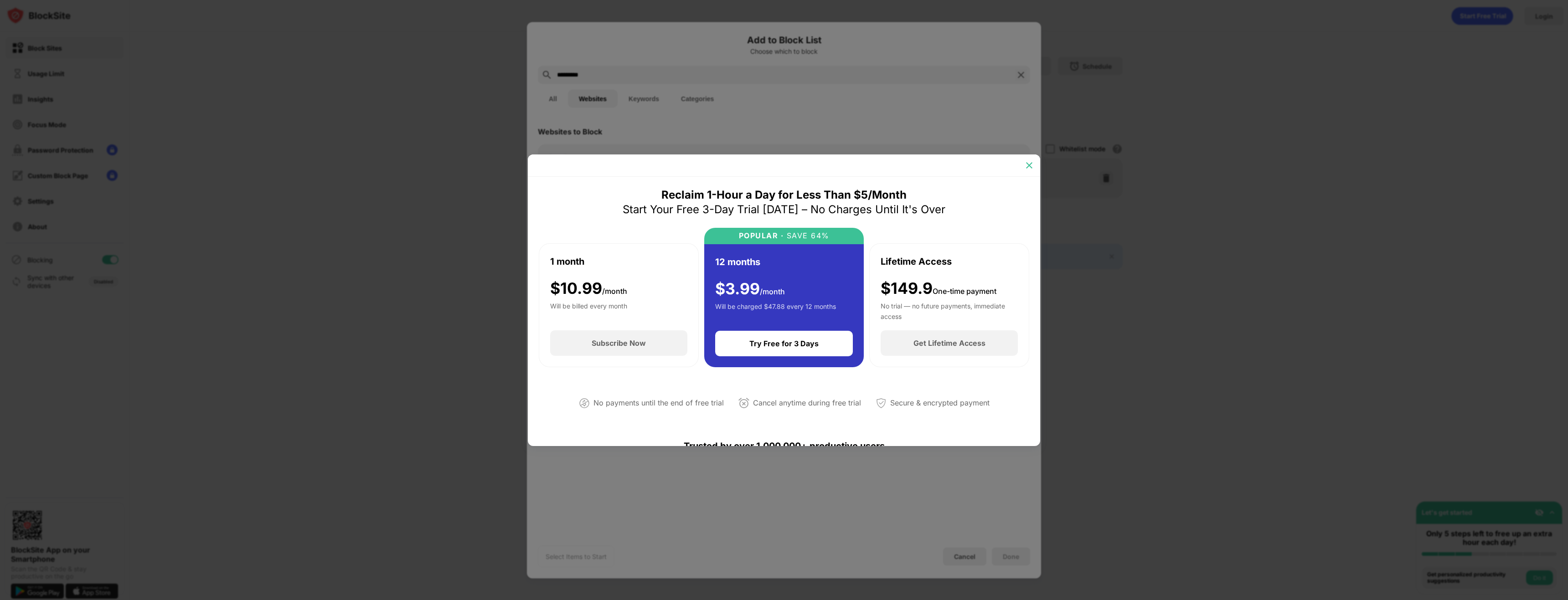
click at [1024, 159] on div at bounding box center [1029, 166] width 15 height 15
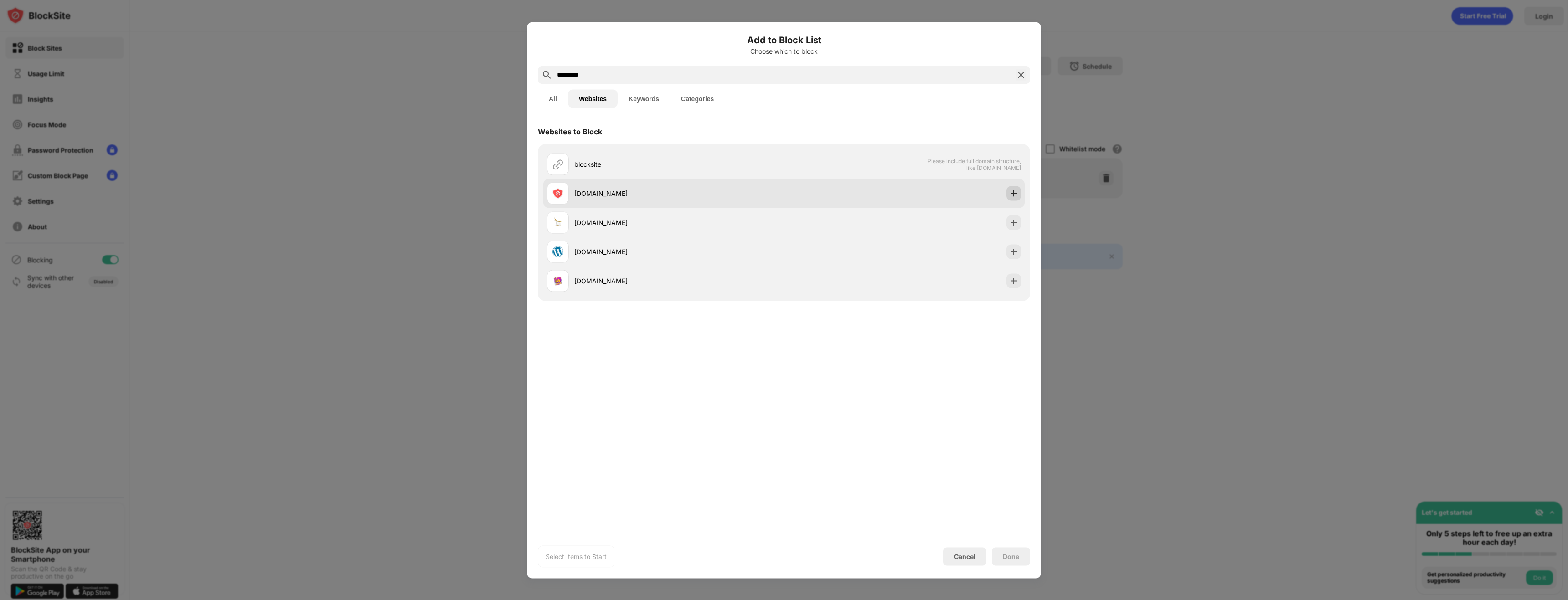
click at [1010, 195] on img at bounding box center [1013, 193] width 9 height 9
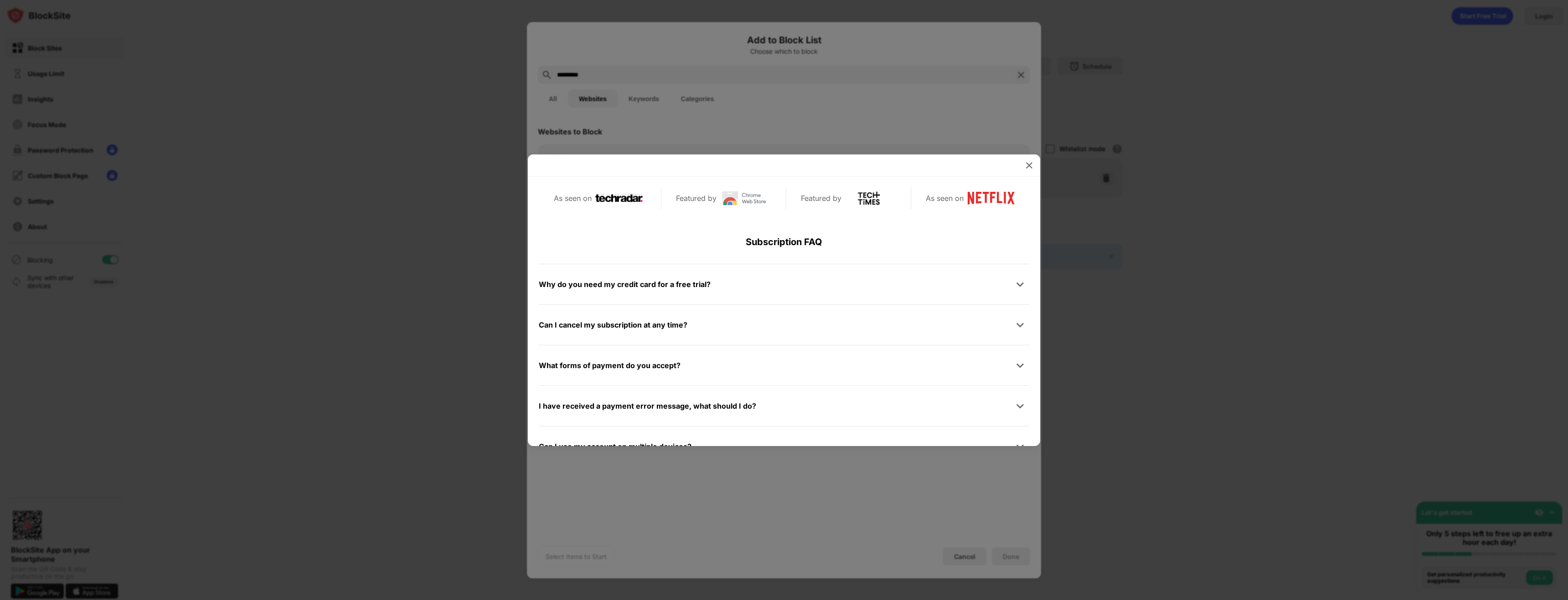
scroll to position [433, 0]
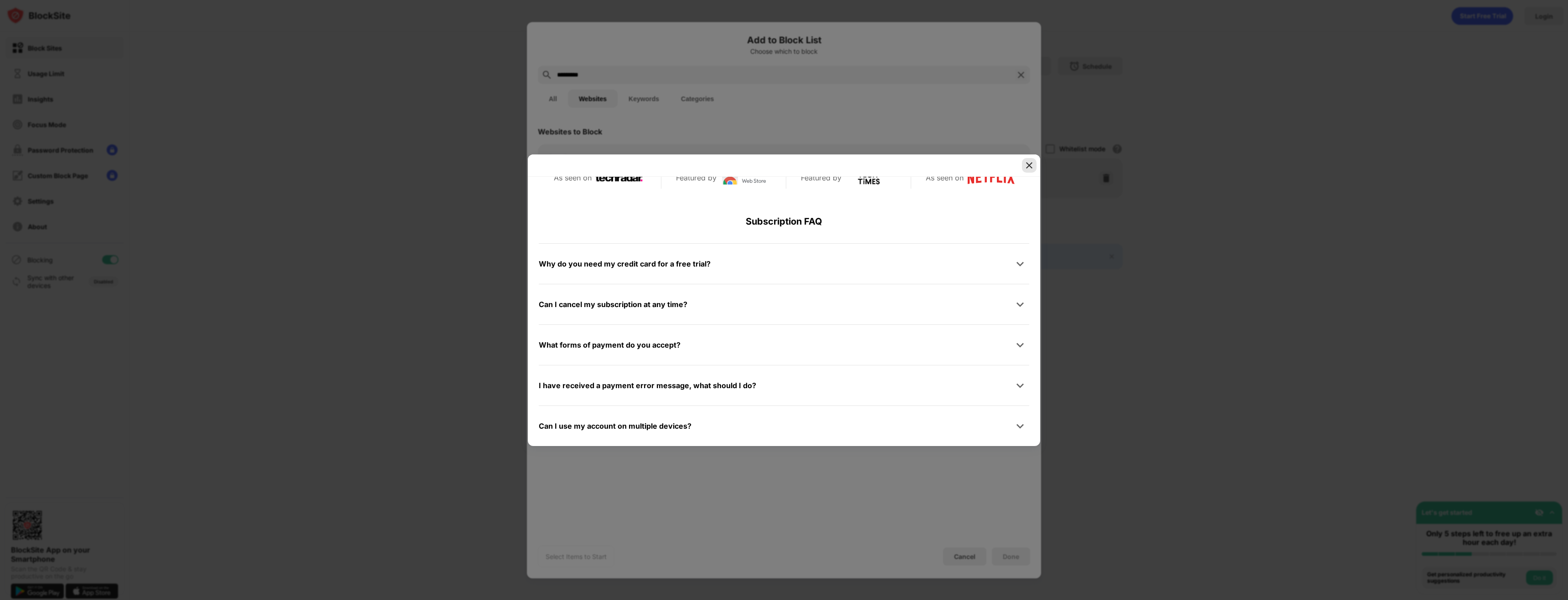
click at [1032, 161] on img at bounding box center [1029, 165] width 9 height 9
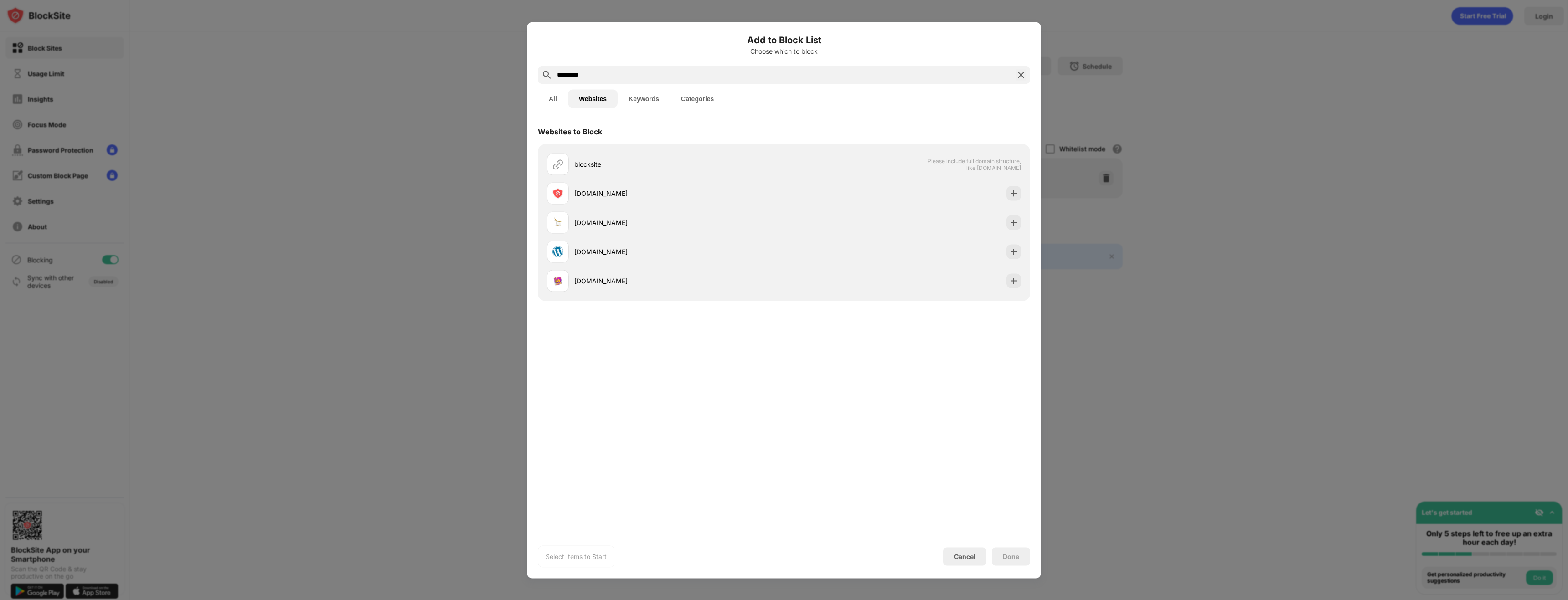
click at [542, 99] on button "All" at bounding box center [553, 99] width 30 height 18
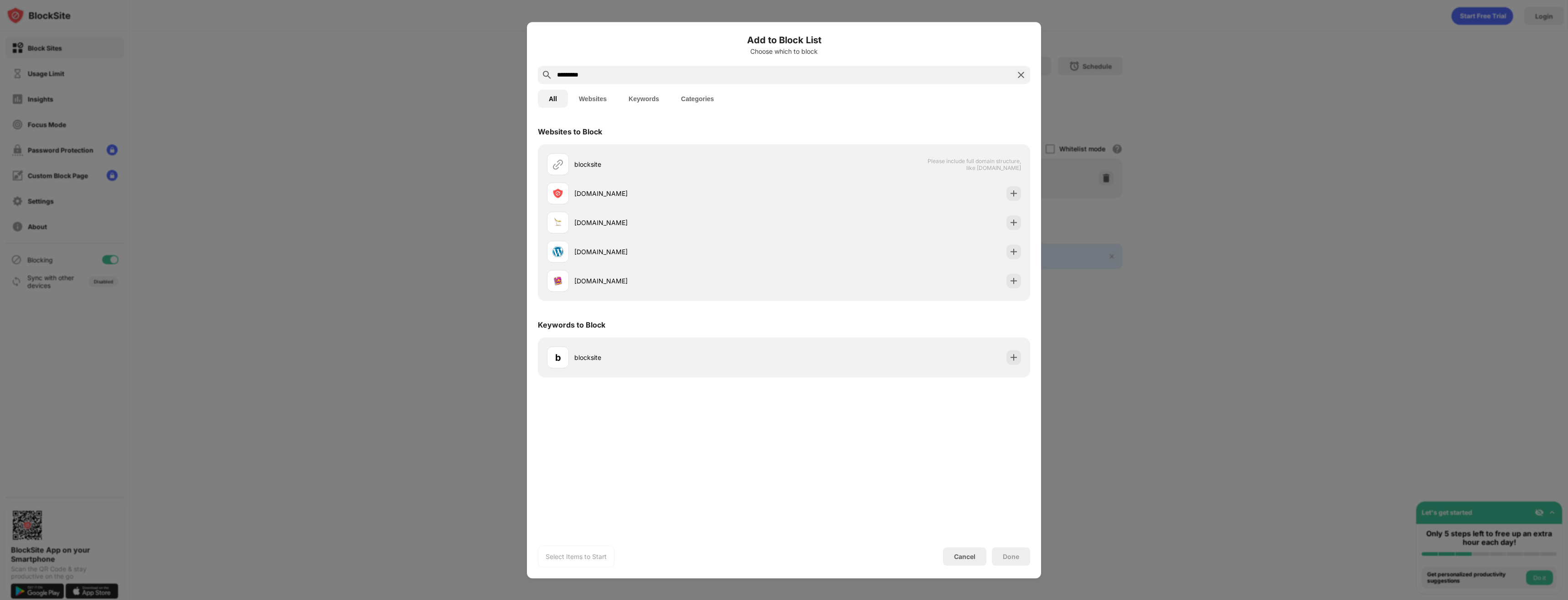
click at [654, 97] on button "Keywords" at bounding box center [644, 99] width 52 height 18
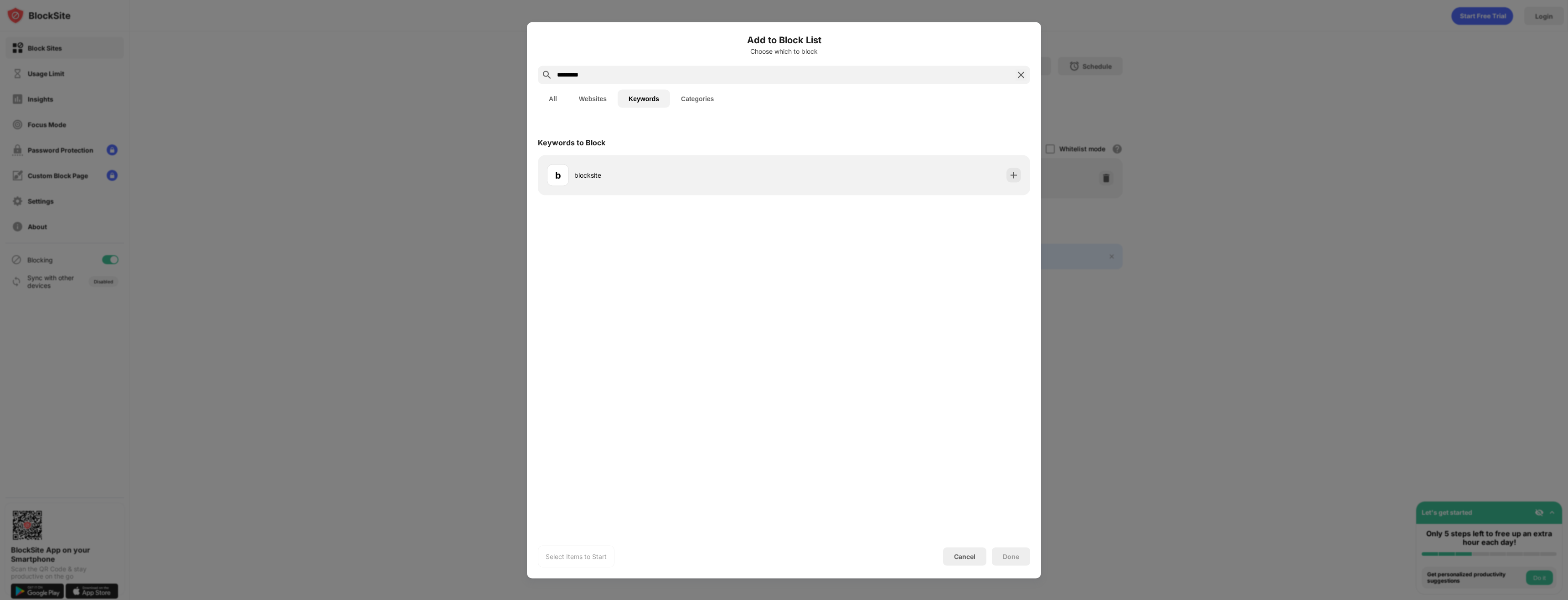
click at [636, 77] on input "*********" at bounding box center [784, 75] width 456 height 11
drag, startPoint x: 636, startPoint y: 77, endPoint x: 603, endPoint y: 74, distance: 33.1
click at [603, 74] on input "*********" at bounding box center [784, 75] width 456 height 11
click at [578, 74] on input "*********" at bounding box center [784, 75] width 456 height 11
drag, startPoint x: 587, startPoint y: 74, endPoint x: 572, endPoint y: 74, distance: 15.0
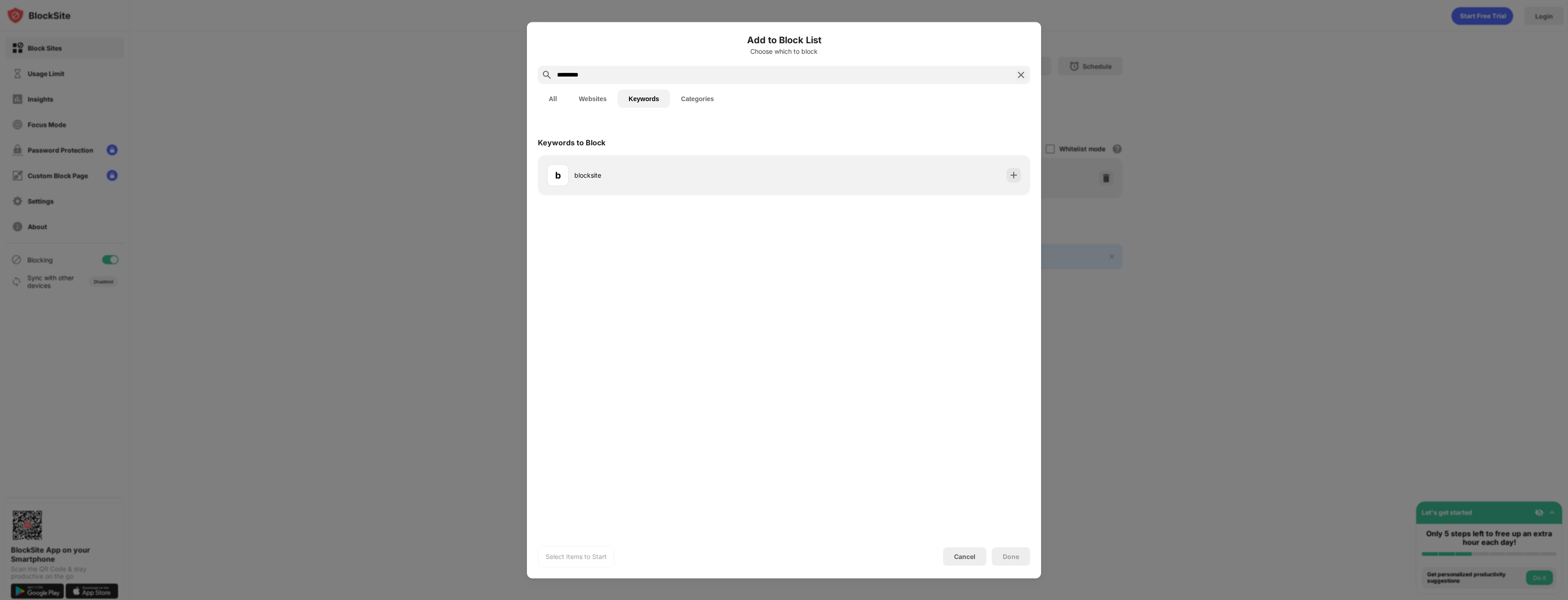
click at [572, 74] on input "*********" at bounding box center [784, 75] width 456 height 11
type input "*****"
click at [1012, 172] on img at bounding box center [1013, 175] width 9 height 9
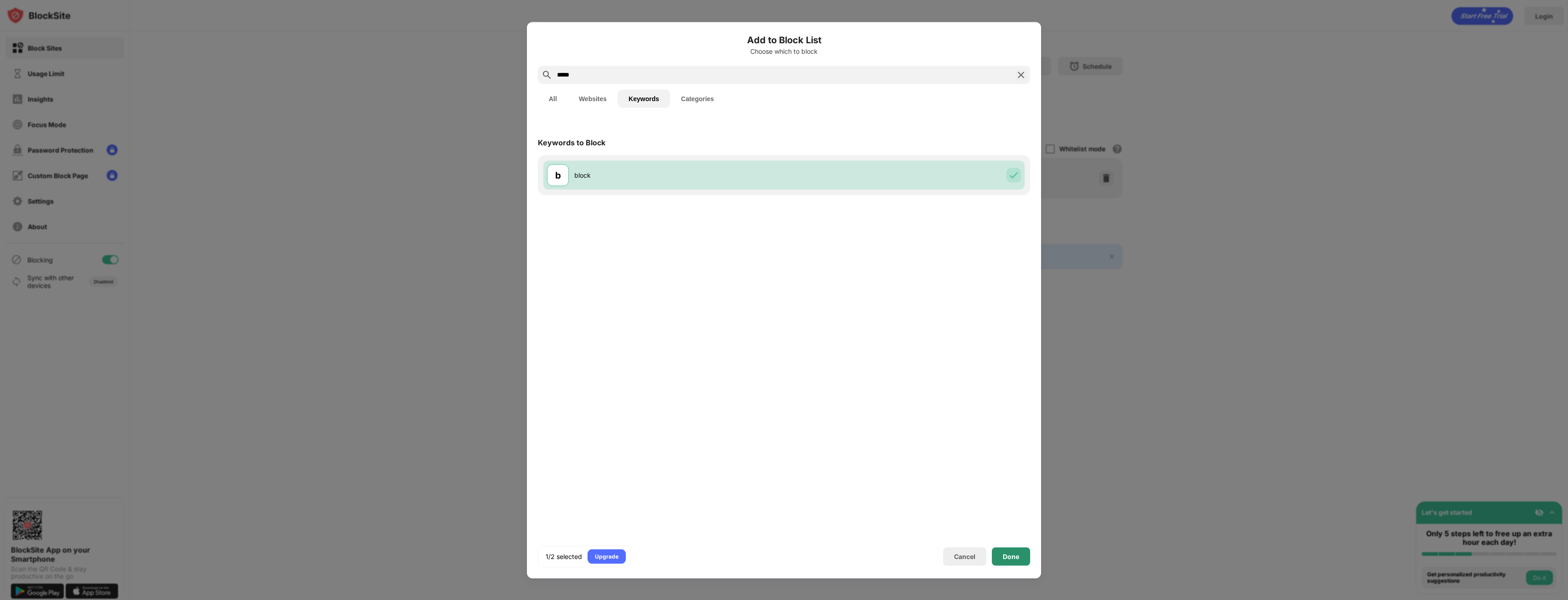
click at [1006, 563] on div "Done" at bounding box center [1010, 556] width 38 height 18
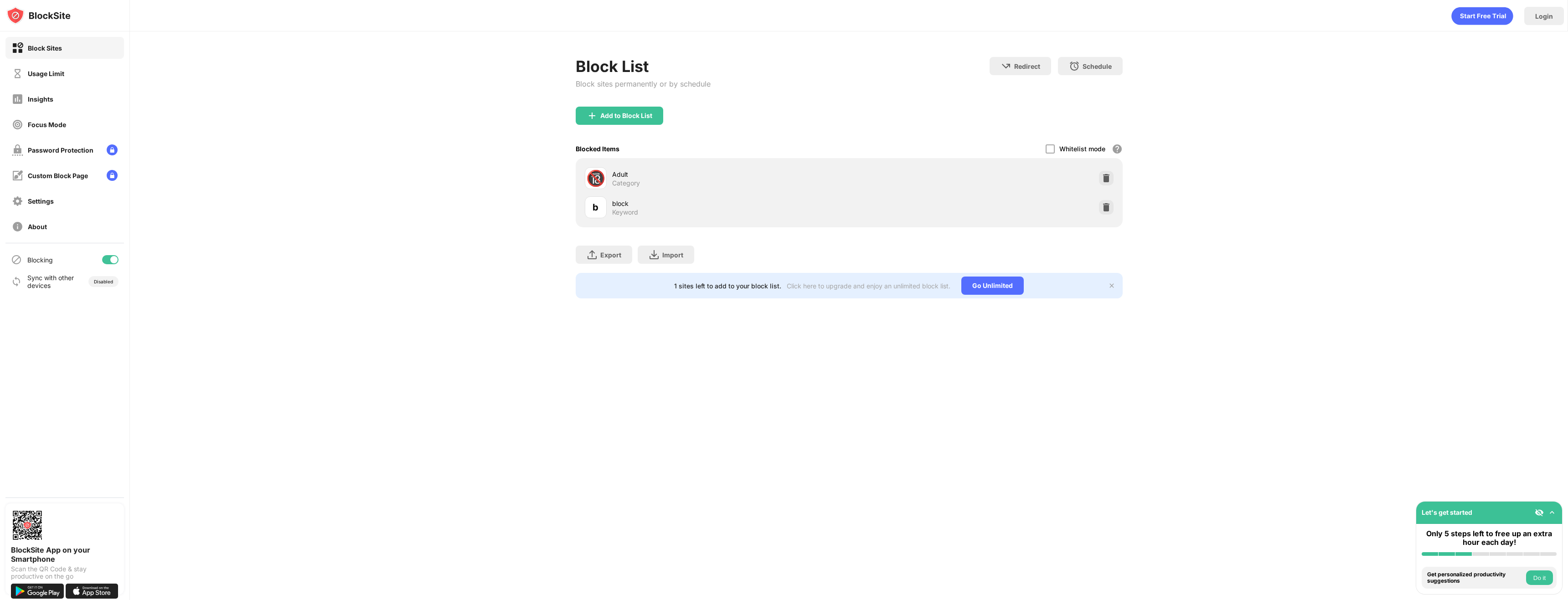
click at [338, 181] on div "Block List Block sites permanently or by schedule Redirect Choose a site to be …" at bounding box center [849, 178] width 1438 height 293
click at [99, 68] on div "Usage Limit" at bounding box center [65, 74] width 119 height 22
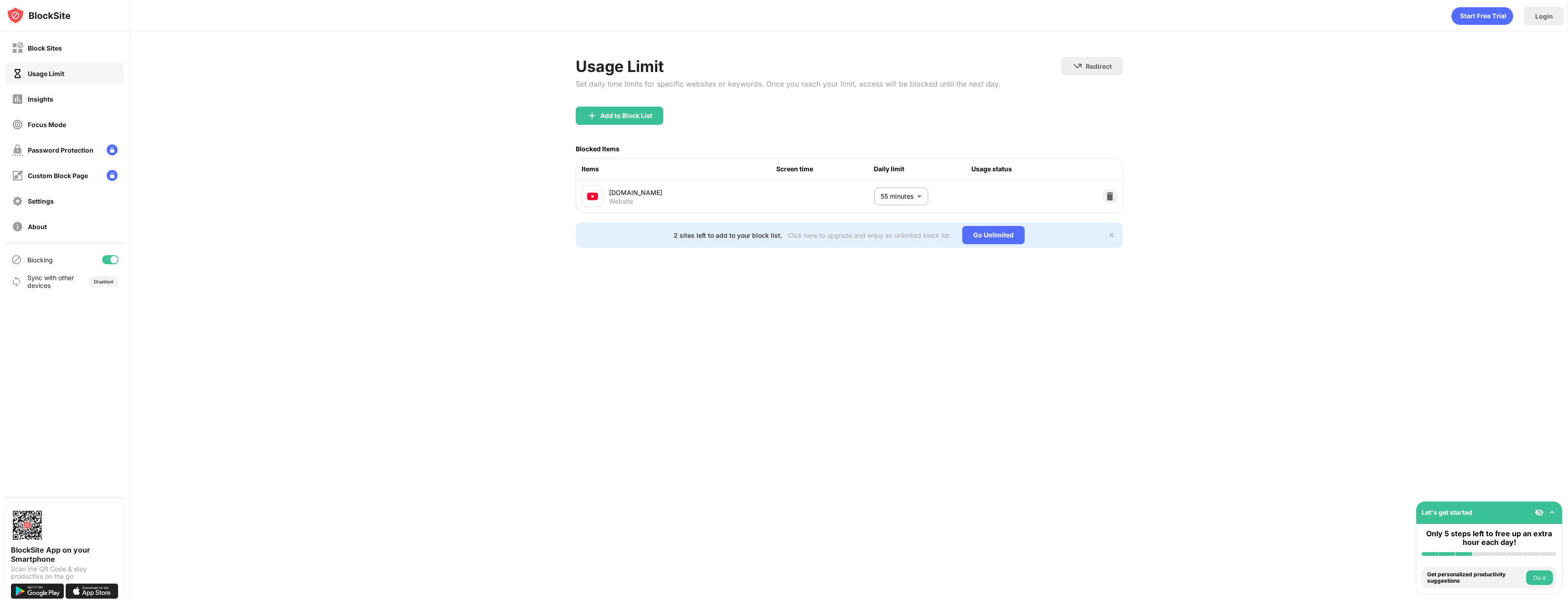
click at [495, 102] on div "Usage Limit Set daily time limits for specific websites or keywords. Once you r…" at bounding box center [849, 153] width 1438 height 242
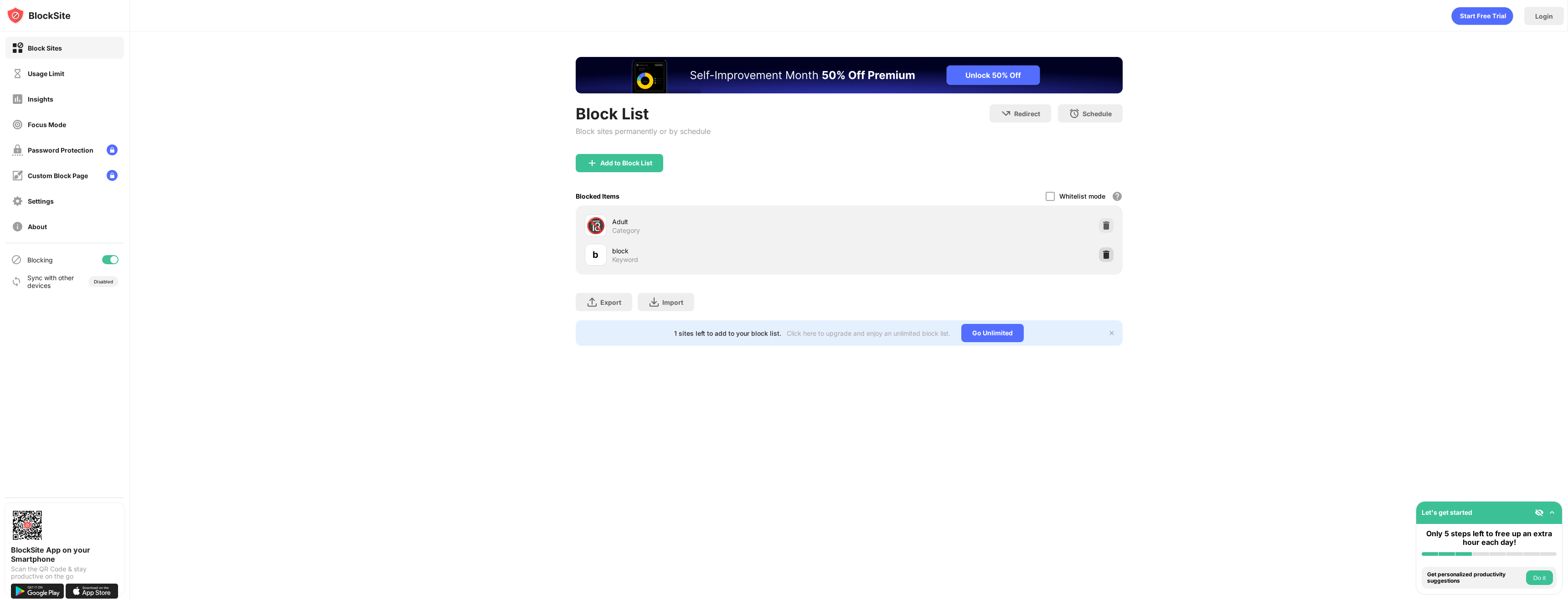
click at [1107, 254] on img at bounding box center [1106, 254] width 9 height 9
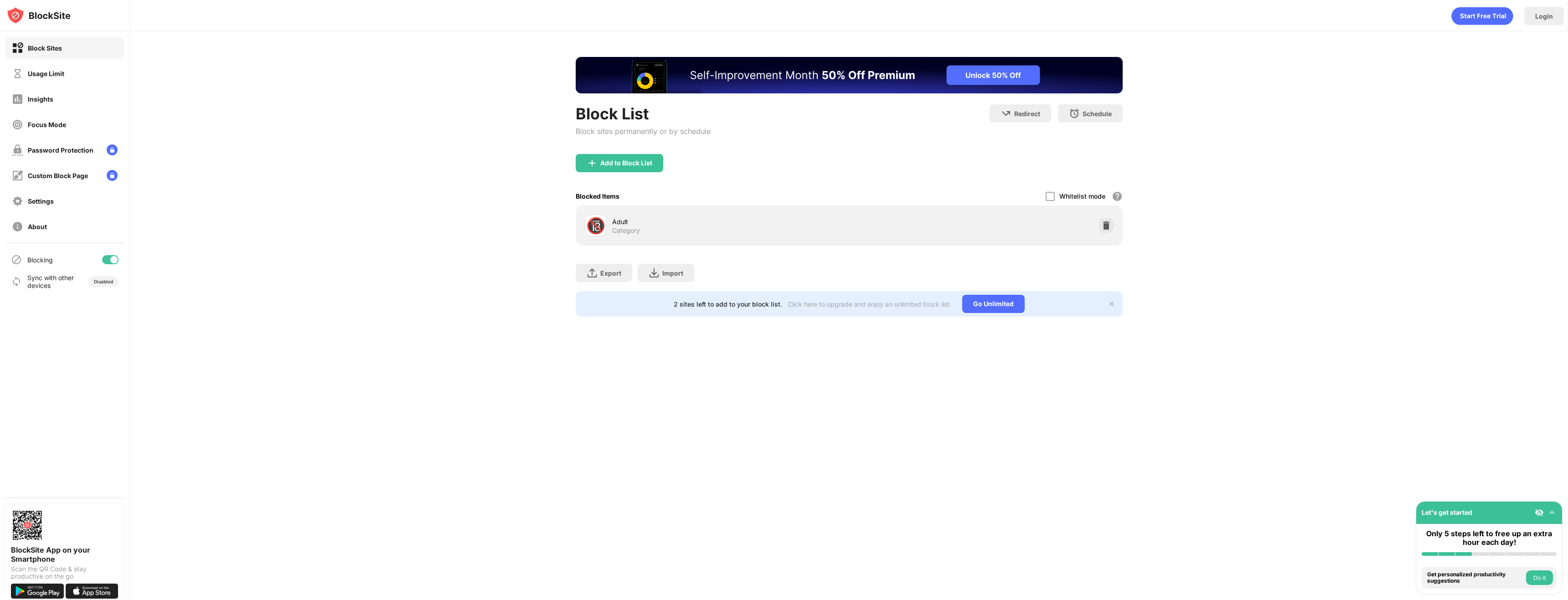
click at [1230, 238] on div "Block List Block sites permanently or by schedule Redirect Choose a site to be …" at bounding box center [849, 187] width 1438 height 311
